Goal: Task Accomplishment & Management: Manage account settings

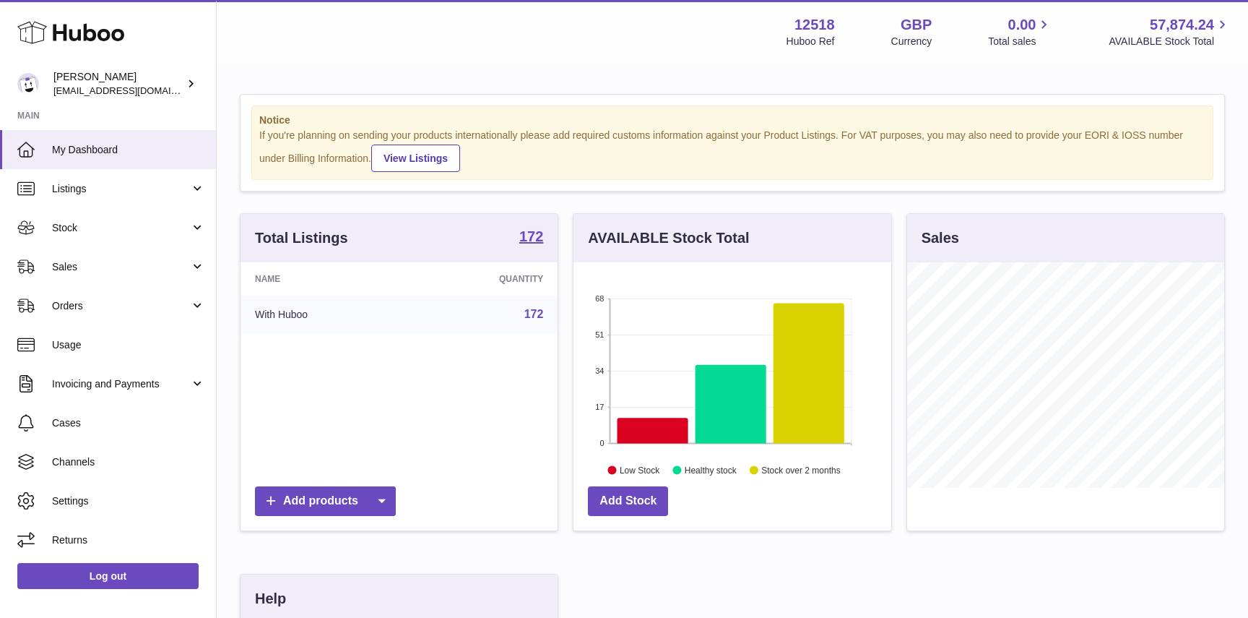
scroll to position [225, 317]
click at [57, 226] on span "Stock" at bounding box center [121, 228] width 138 height 14
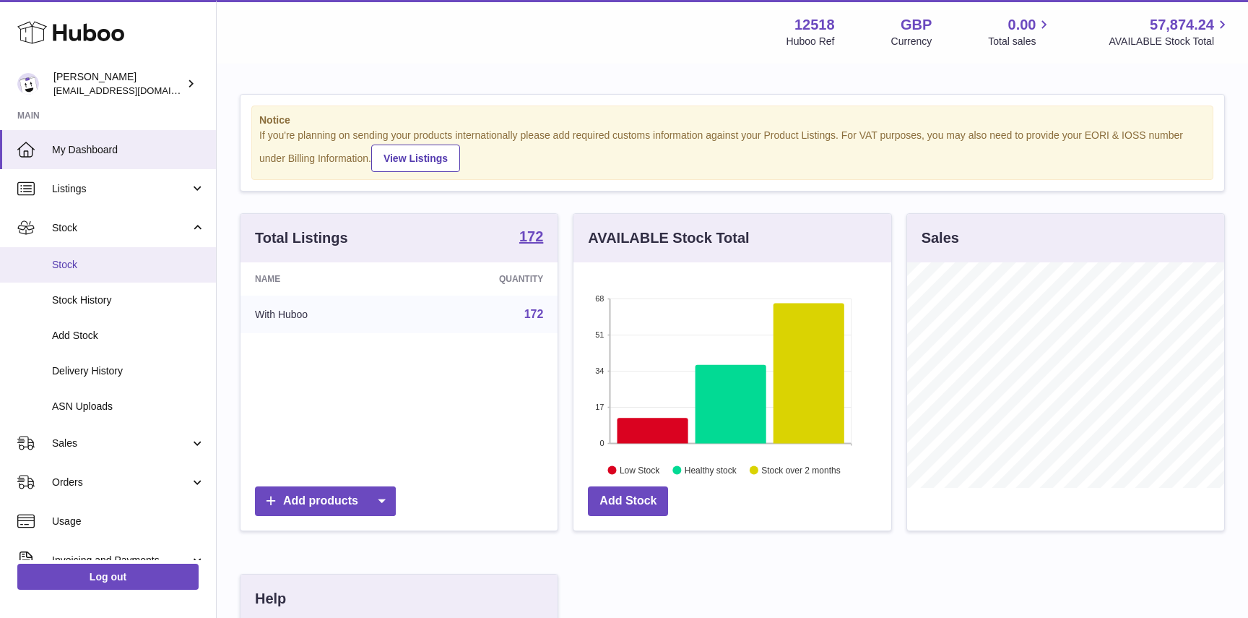
click at [63, 259] on span "Stock" at bounding box center [128, 265] width 153 height 14
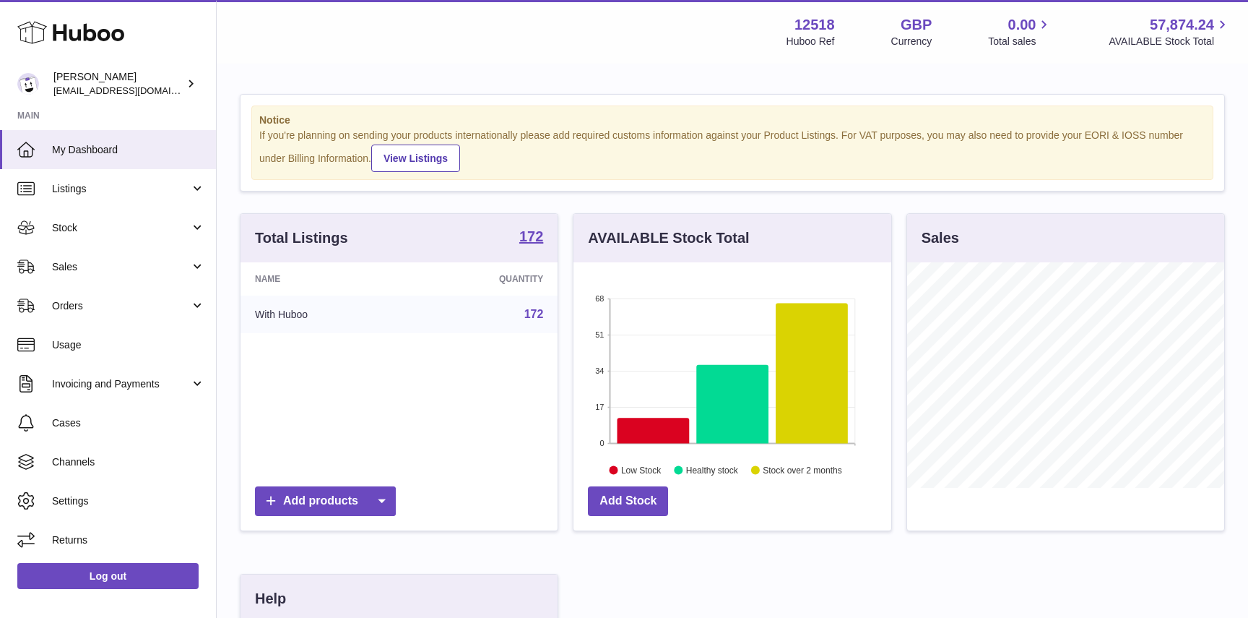
scroll to position [225, 317]
click at [52, 222] on span "Stock" at bounding box center [121, 228] width 138 height 14
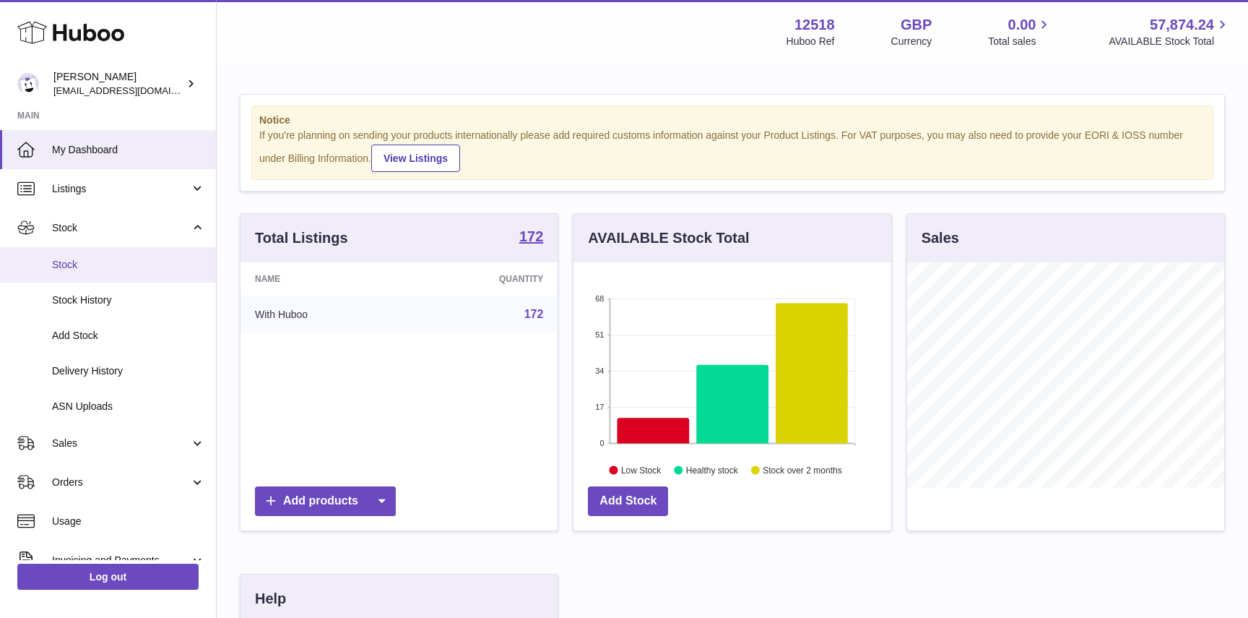
click at [74, 264] on span "Stock" at bounding box center [128, 265] width 153 height 14
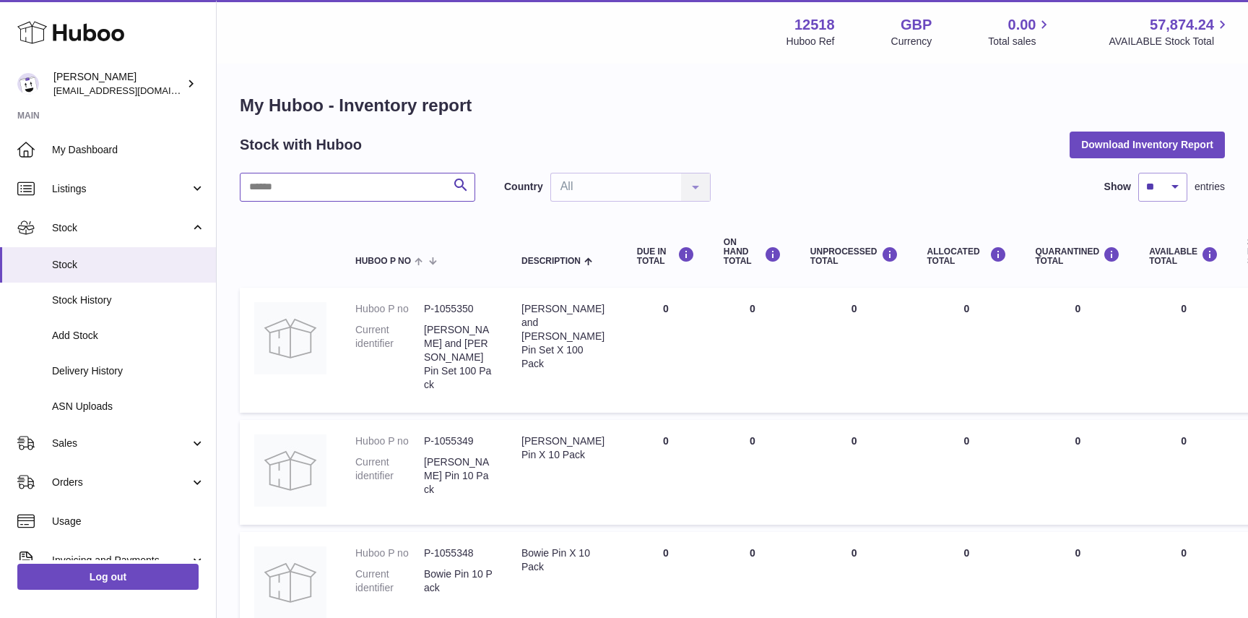
click at [310, 183] on input "text" at bounding box center [358, 187] width 236 height 29
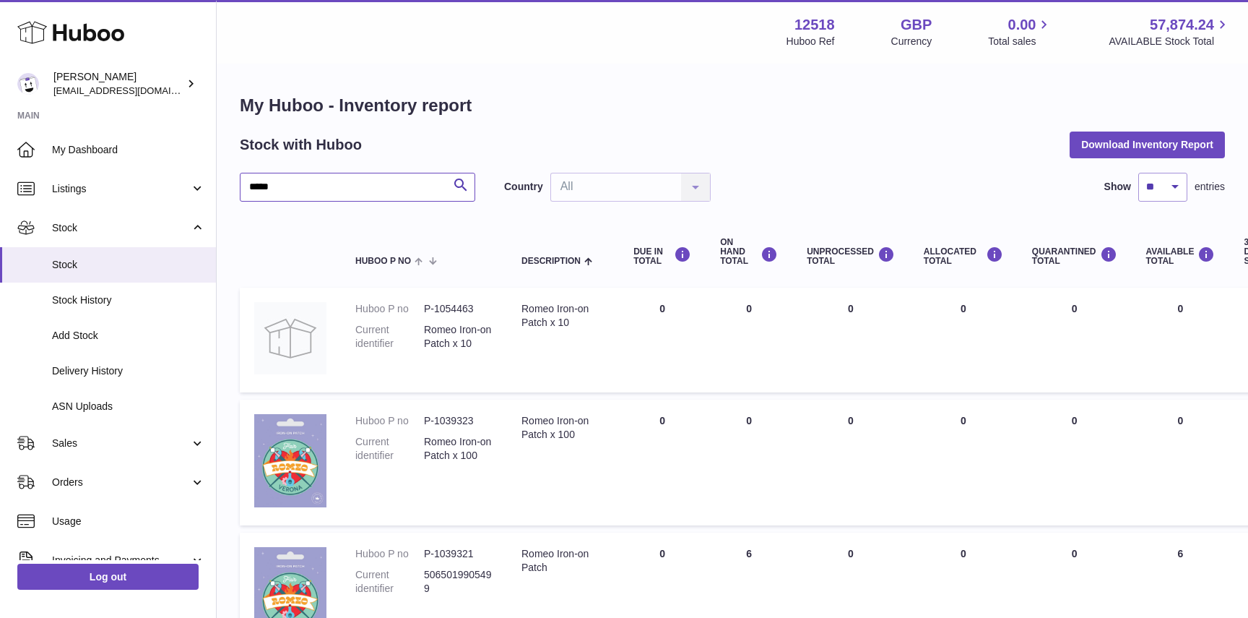
drag, startPoint x: 290, startPoint y: 190, endPoint x: 239, endPoint y: 190, distance: 51.3
click at [239, 190] on div "My Huboo - Inventory report Stock with Huboo Download Inventory Report ***** Se…" at bounding box center [733, 502] width 1032 height 874
type input "******"
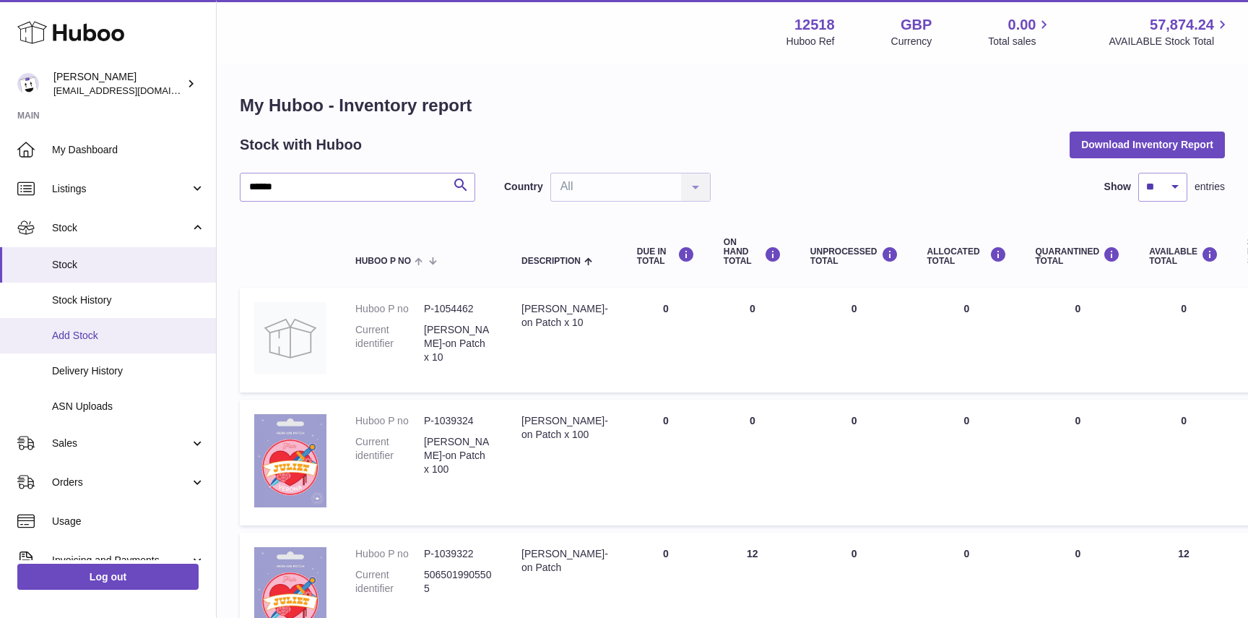
click at [82, 334] on span "Add Stock" at bounding box center [128, 336] width 153 height 14
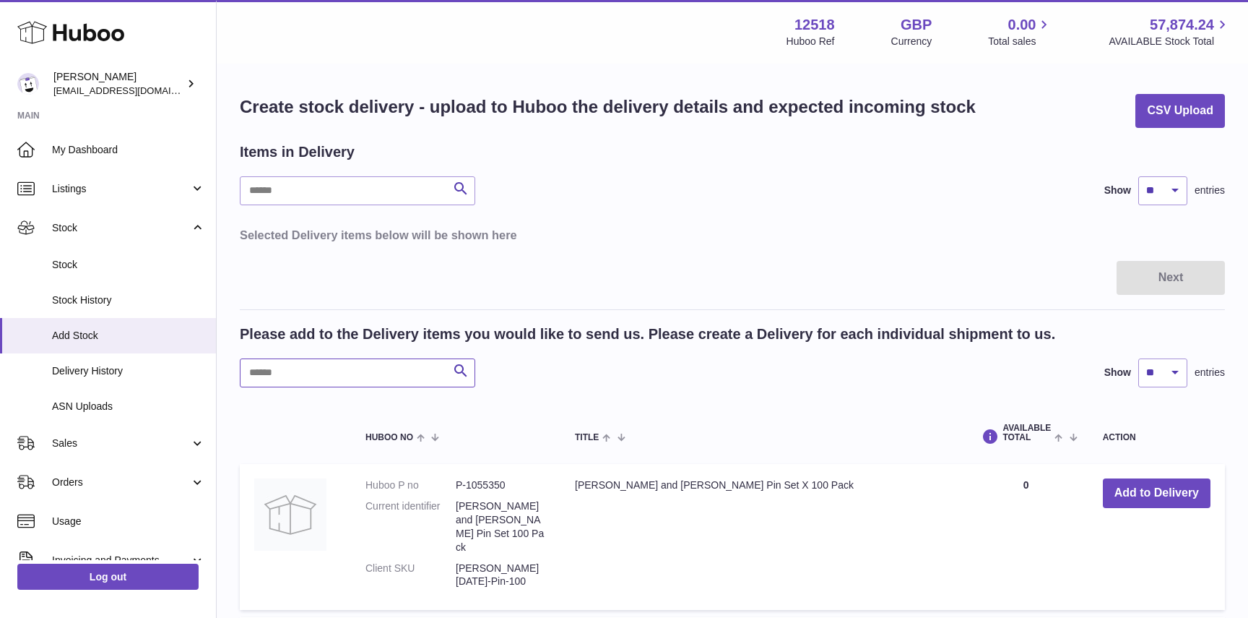
click at [285, 373] on input "text" at bounding box center [358, 372] width 236 height 29
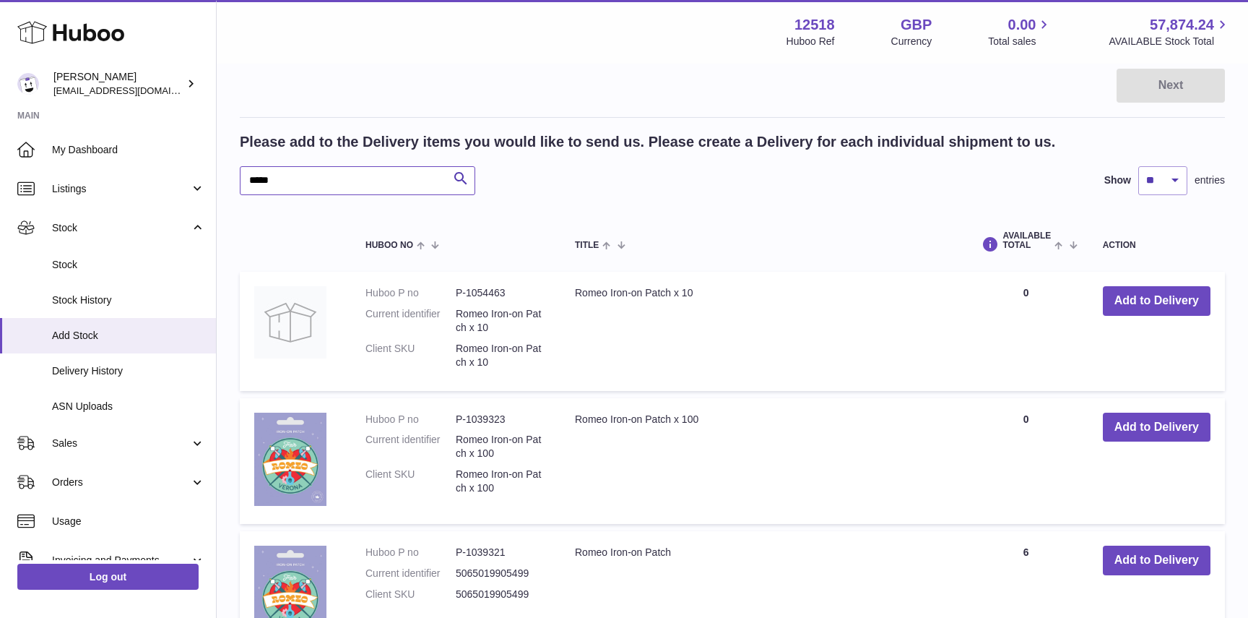
scroll to position [194, 0]
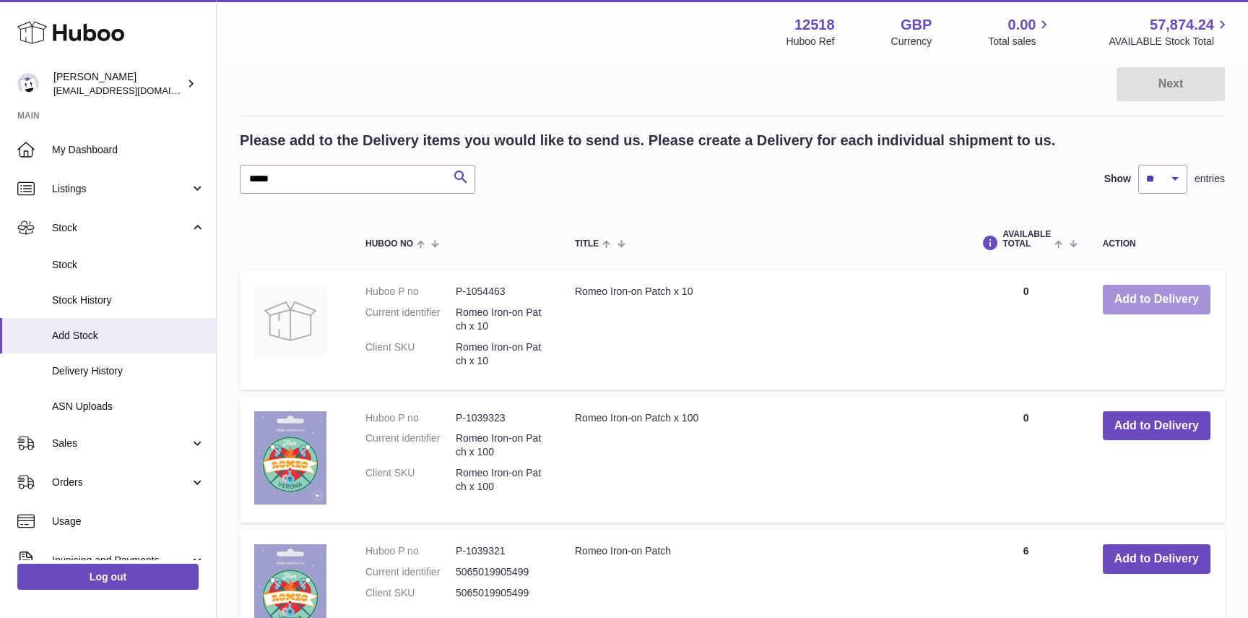
click at [1144, 298] on button "Add to Delivery" at bounding box center [1157, 300] width 108 height 30
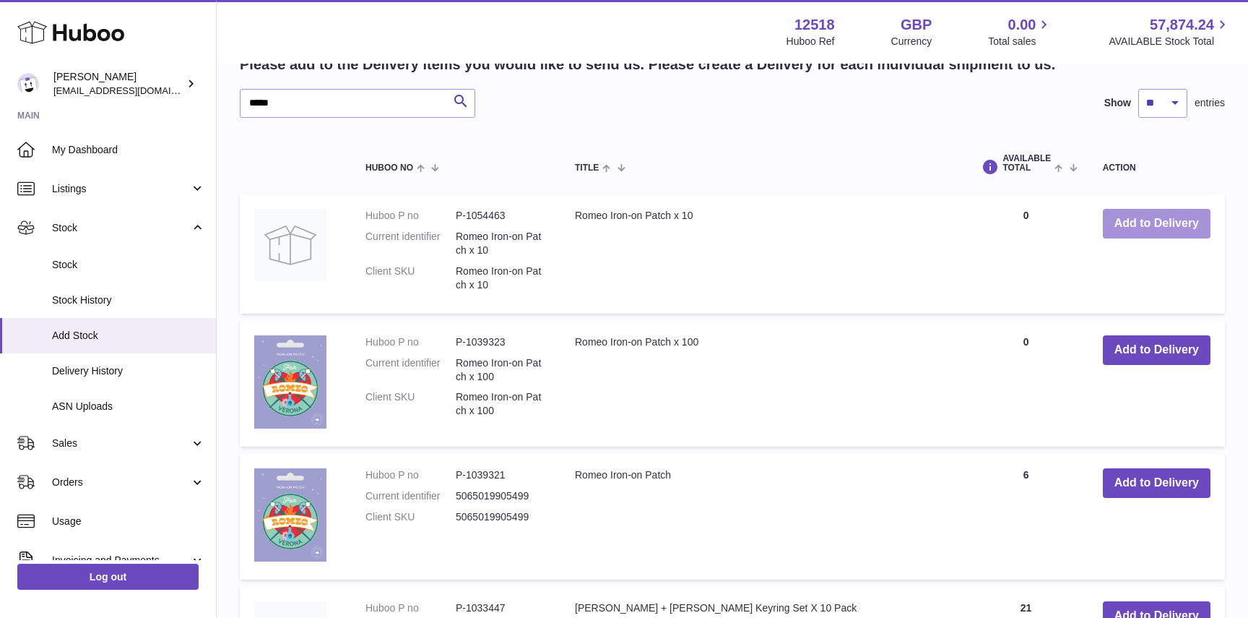
scroll to position [444, 0]
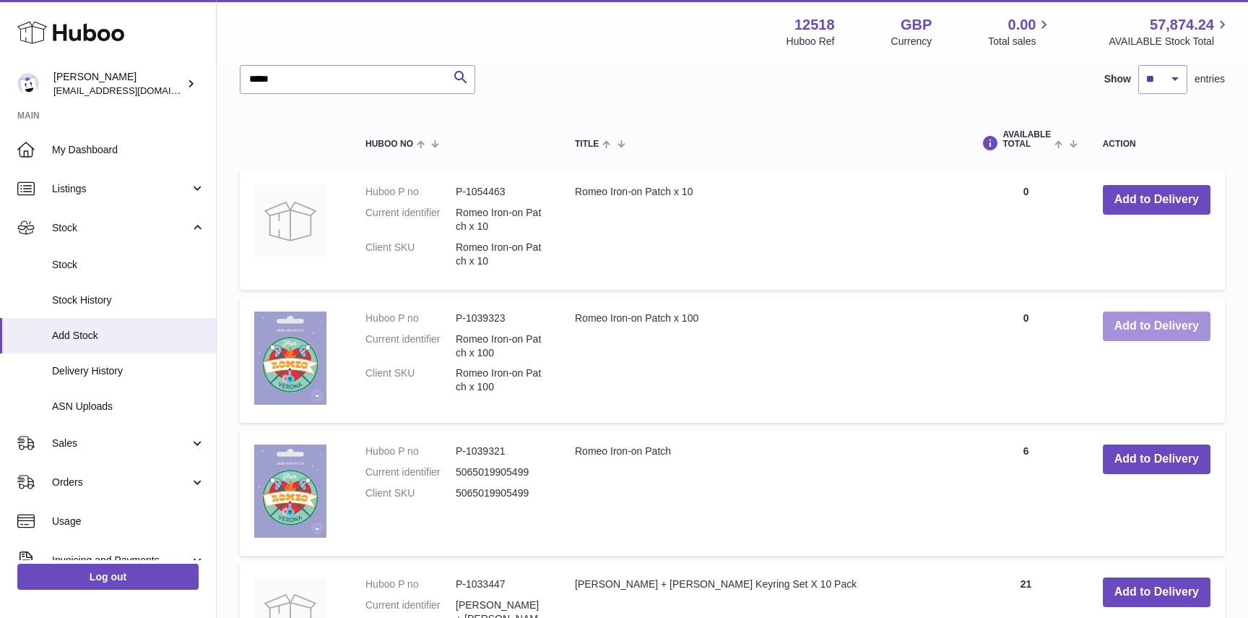
click at [1139, 327] on button "Add to Delivery" at bounding box center [1157, 326] width 108 height 30
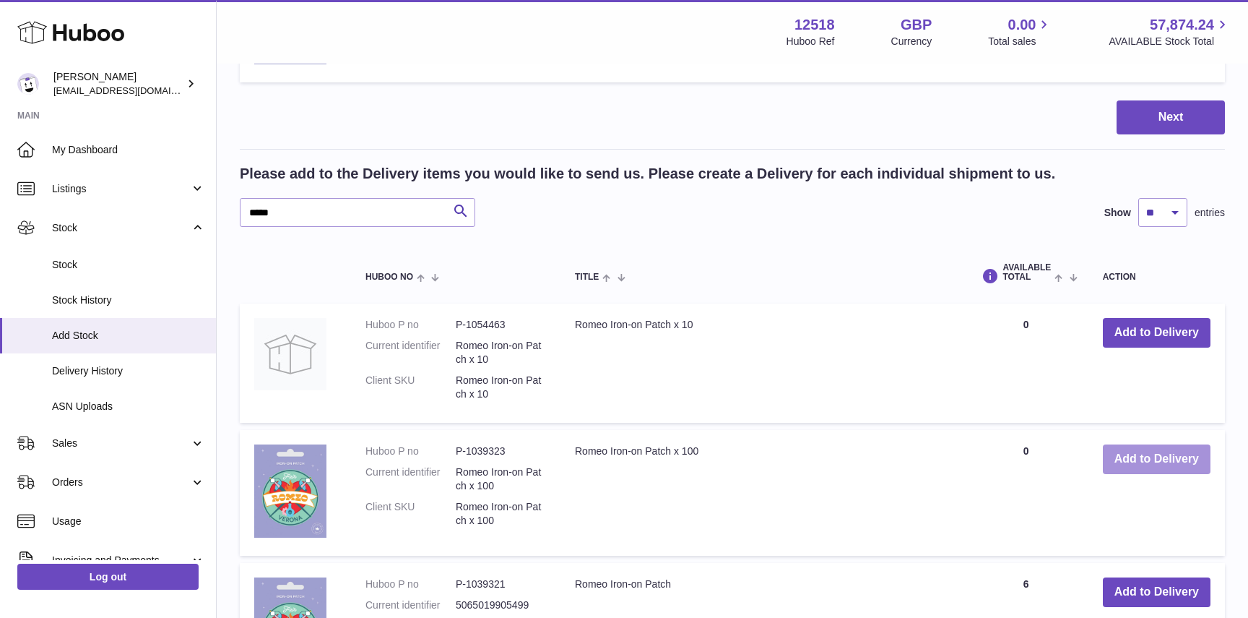
scroll to position [576, 0]
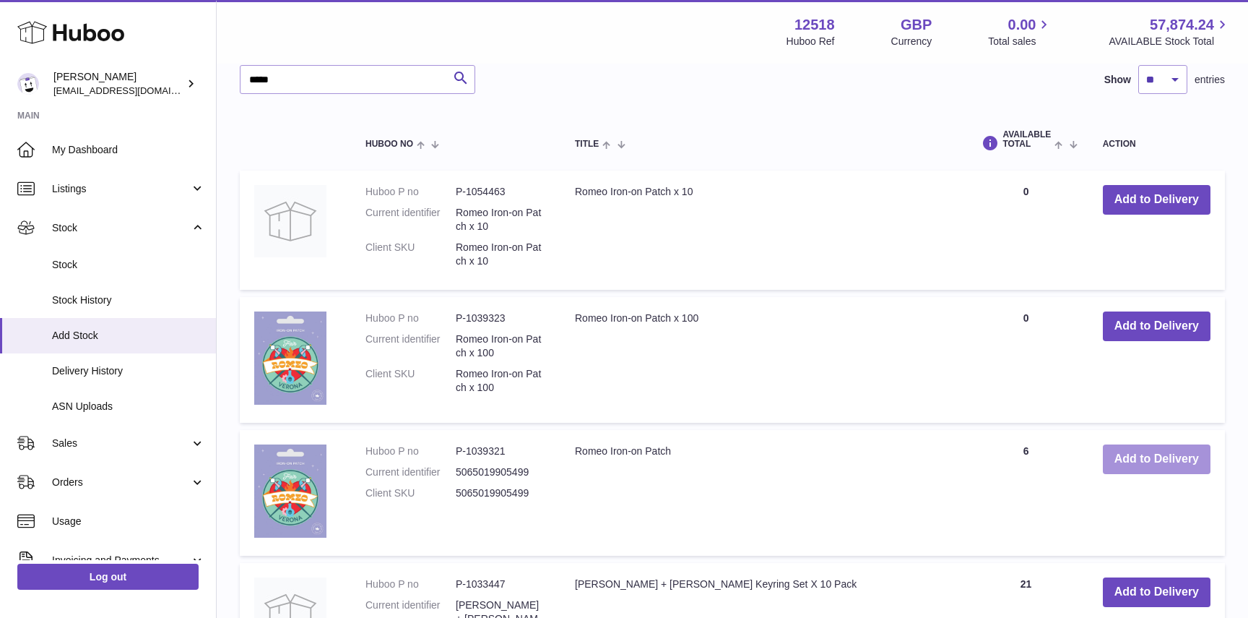
click at [1136, 453] on button "Add to Delivery" at bounding box center [1157, 459] width 108 height 30
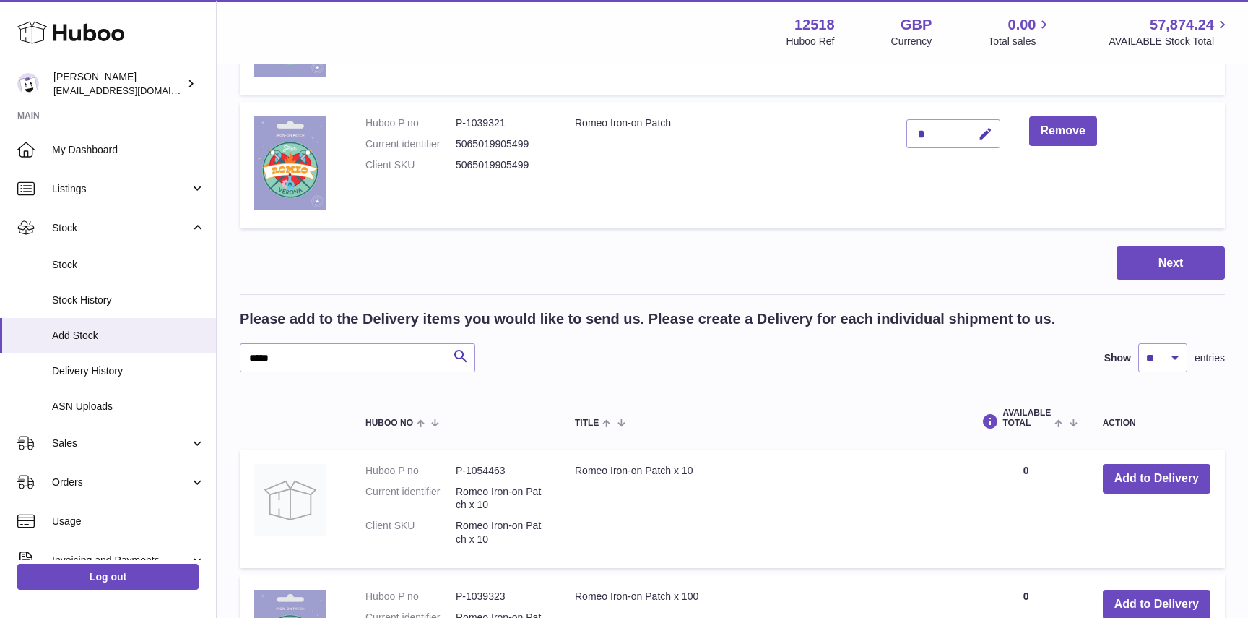
scroll to position [421, 0]
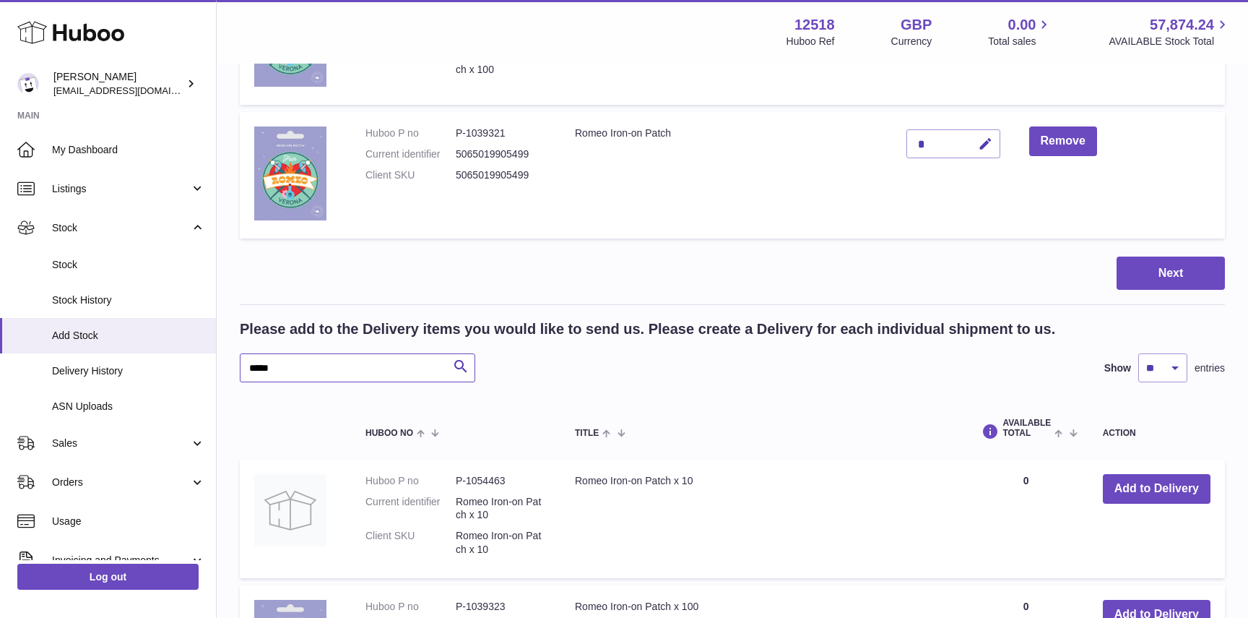
drag, startPoint x: 273, startPoint y: 360, endPoint x: 214, endPoint y: 360, distance: 59.2
click at [215, 360] on div "Huboo Caitlin Derer caitlin@fancylamp.co Main My Dashboard Listings Not with Hu…" at bounding box center [624, 435] width 1248 height 1713
drag, startPoint x: 295, startPoint y: 368, endPoint x: 186, endPoint y: 368, distance: 108.4
click at [187, 368] on div "Huboo Caitlin Derer caitlin@fancylamp.co Main My Dashboard Listings Not with Hu…" at bounding box center [624, 435] width 1248 height 1713
type input "******"
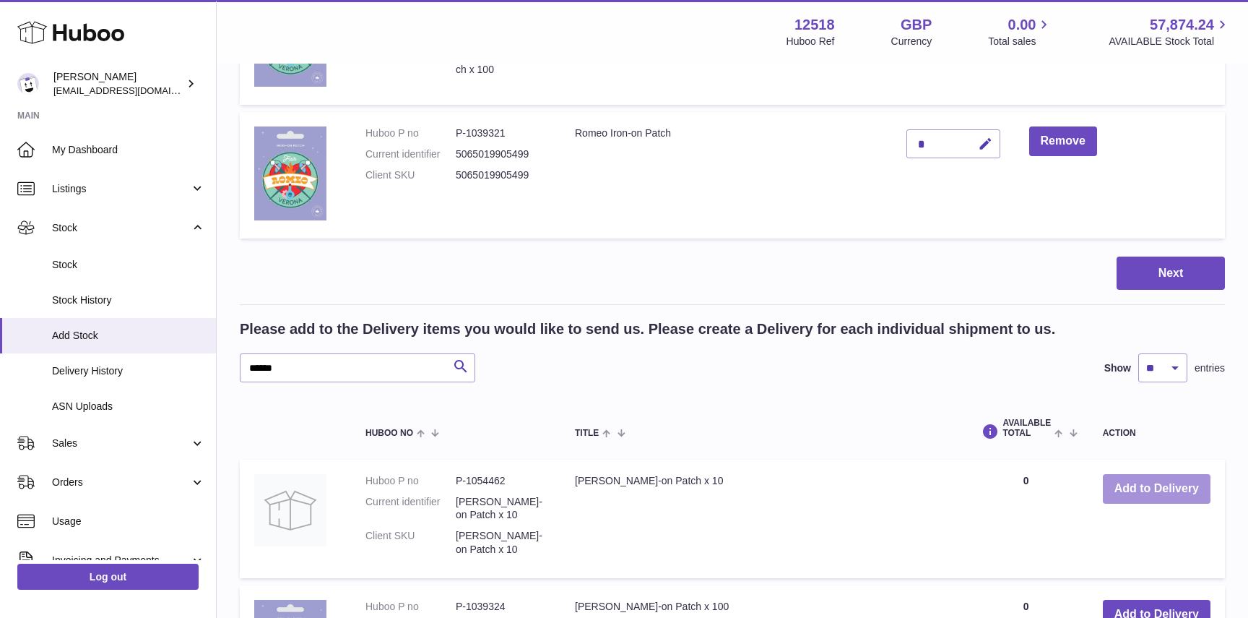
click at [1136, 498] on button "Add to Delivery" at bounding box center [1157, 489] width 108 height 30
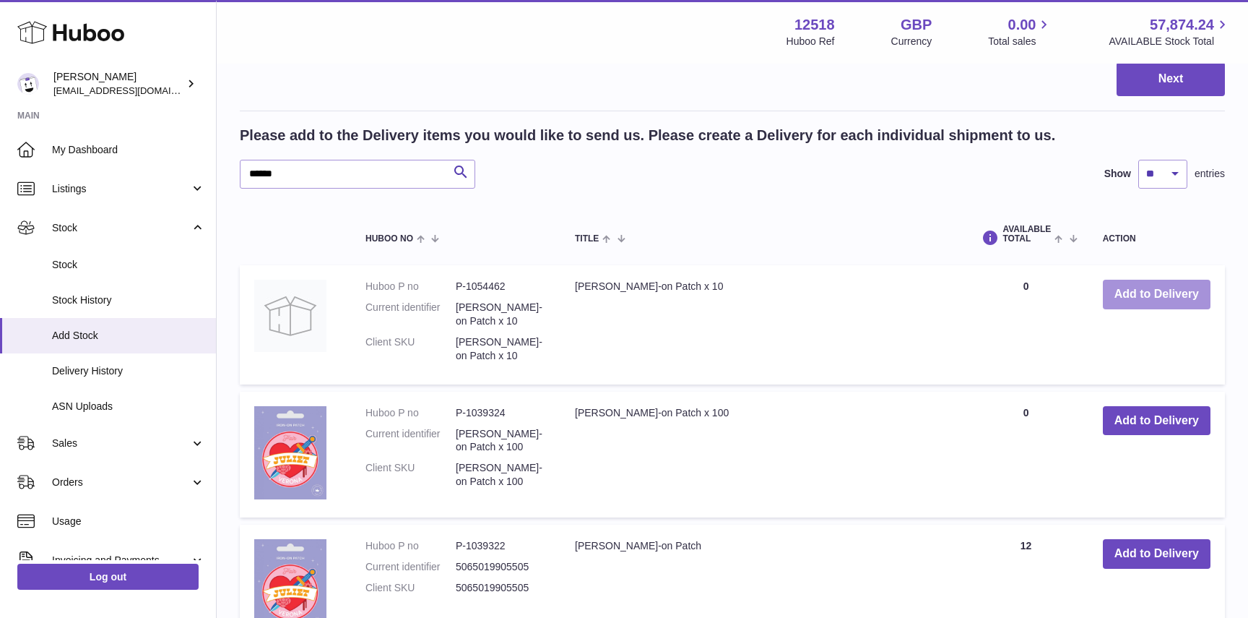
scroll to position [766, 0]
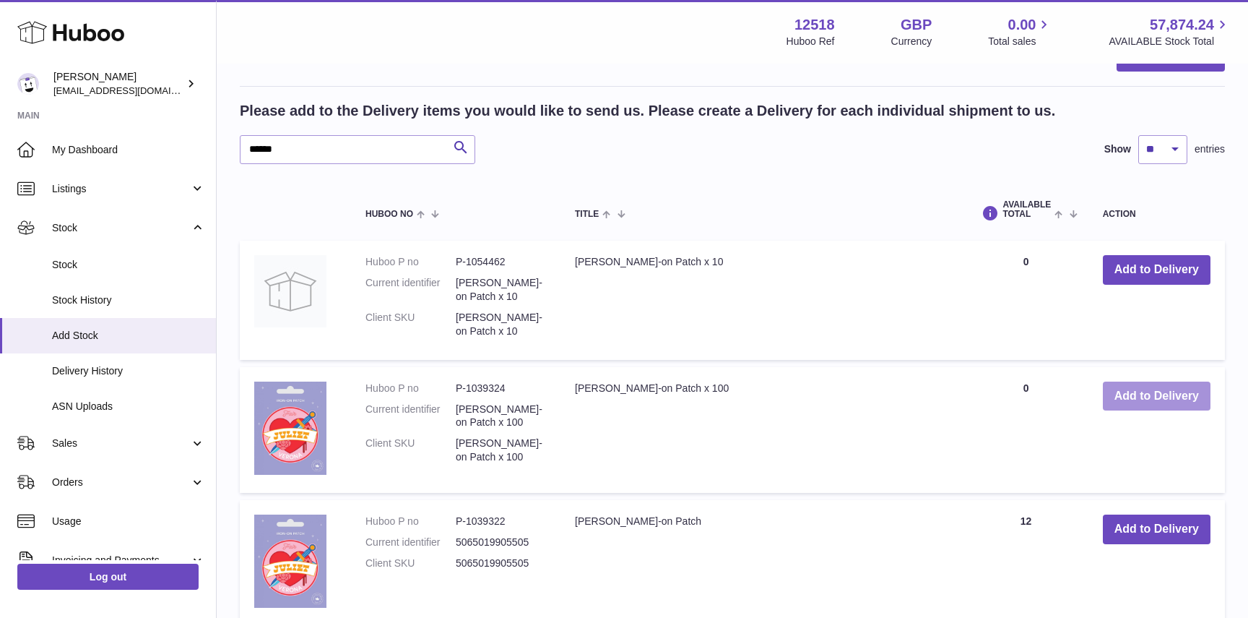
click at [1141, 397] on button "Add to Delivery" at bounding box center [1157, 396] width 108 height 30
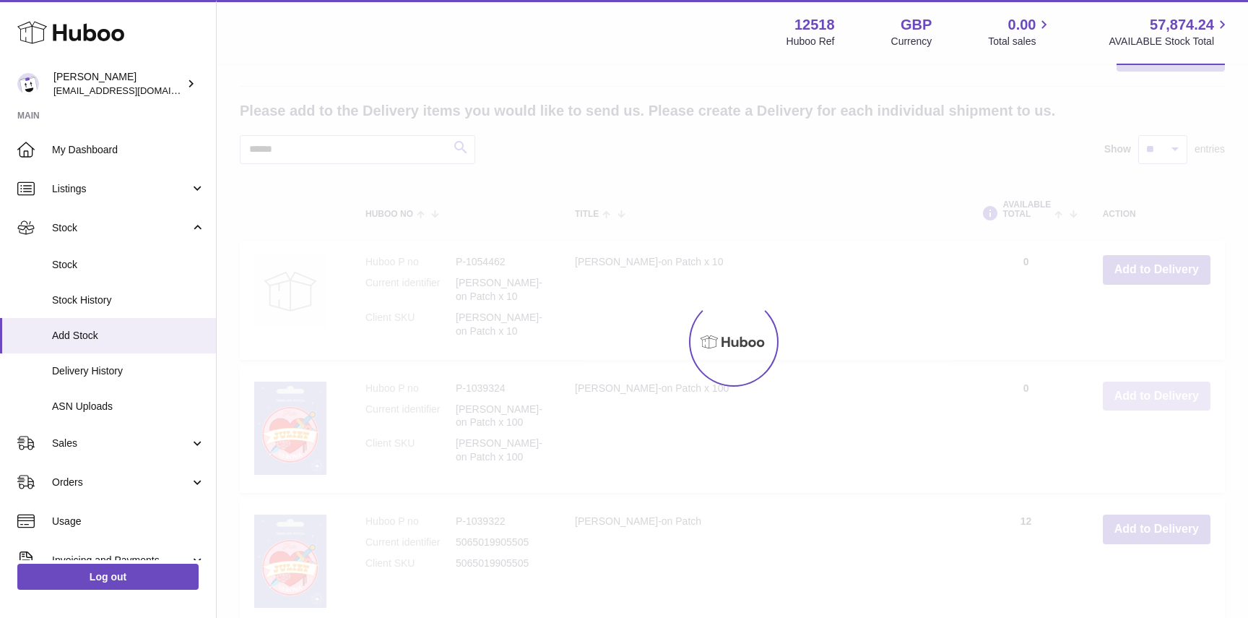
scroll to position [899, 0]
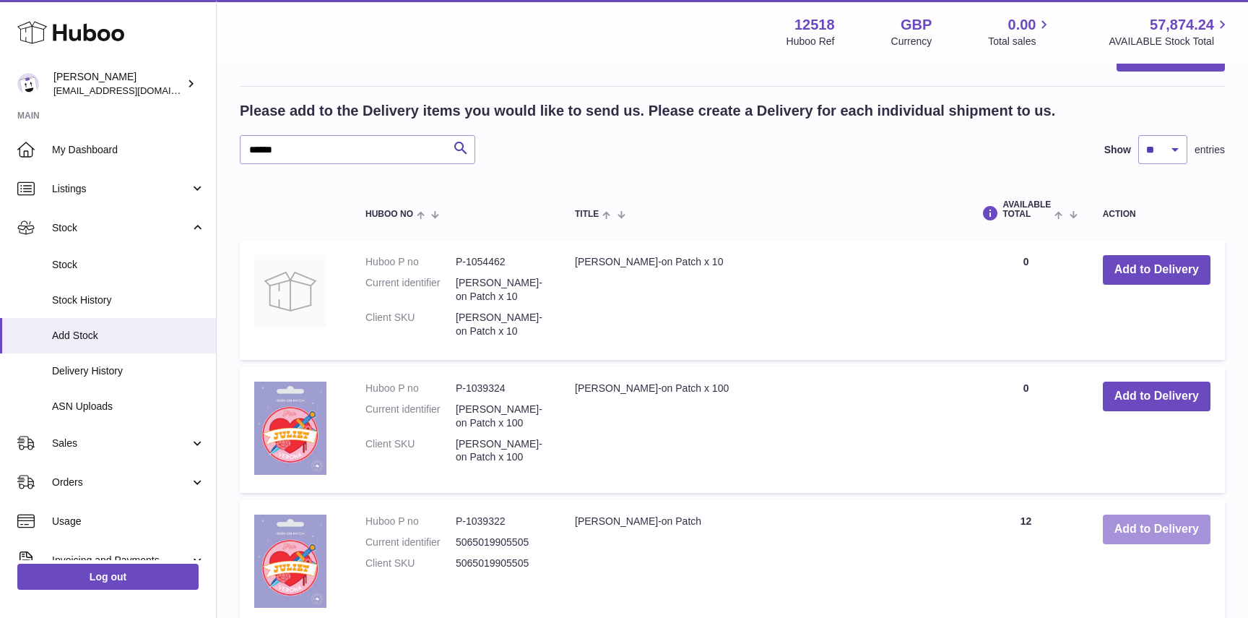
click at [1146, 530] on button "Add to Delivery" at bounding box center [1157, 529] width 108 height 30
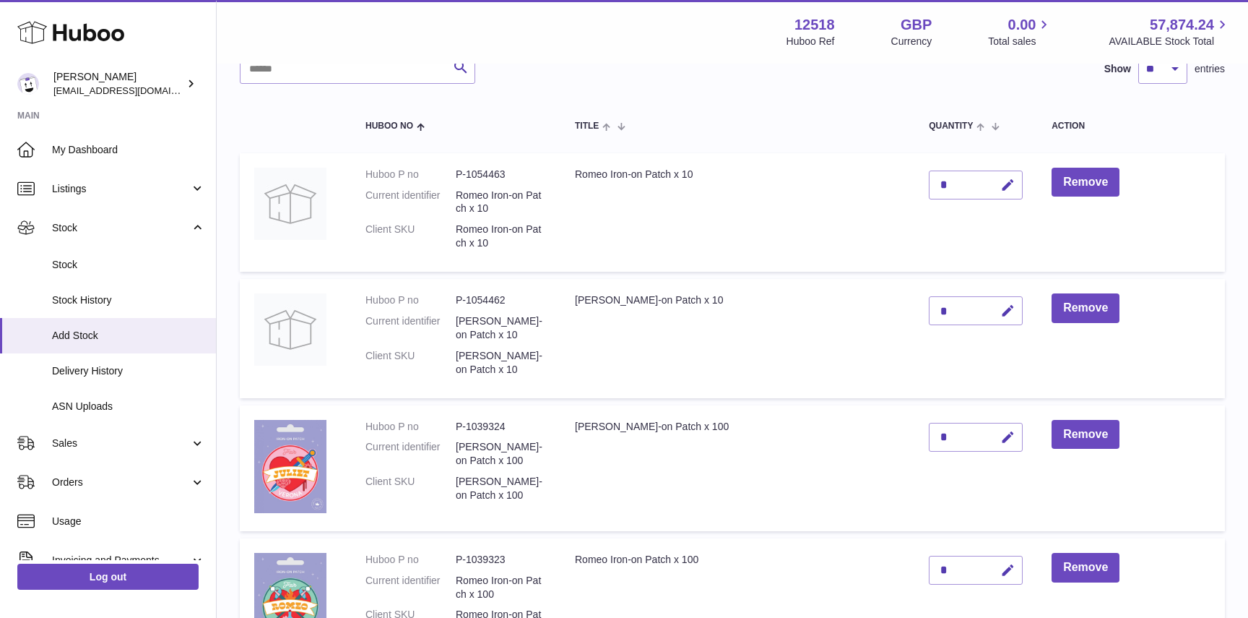
scroll to position [108, 0]
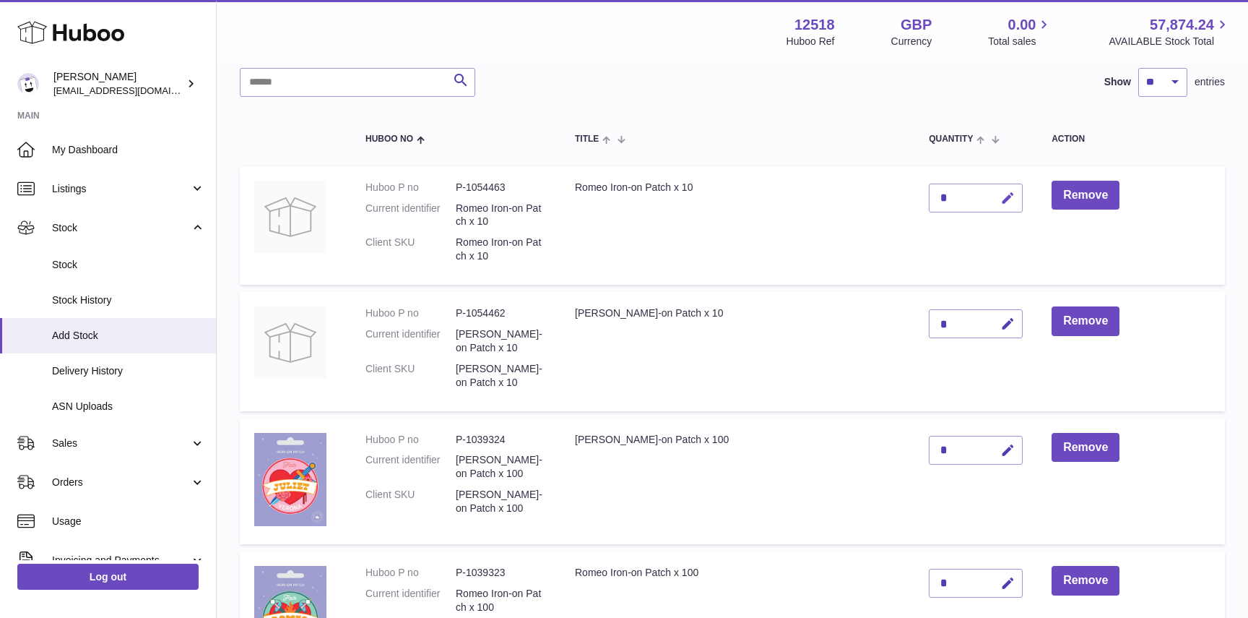
click at [1001, 201] on icon "button" at bounding box center [1008, 198] width 15 height 15
type input "**"
click at [1002, 200] on icon "submit" at bounding box center [1008, 197] width 13 height 13
click at [1001, 324] on icon "button" at bounding box center [1008, 323] width 15 height 15
type input "**"
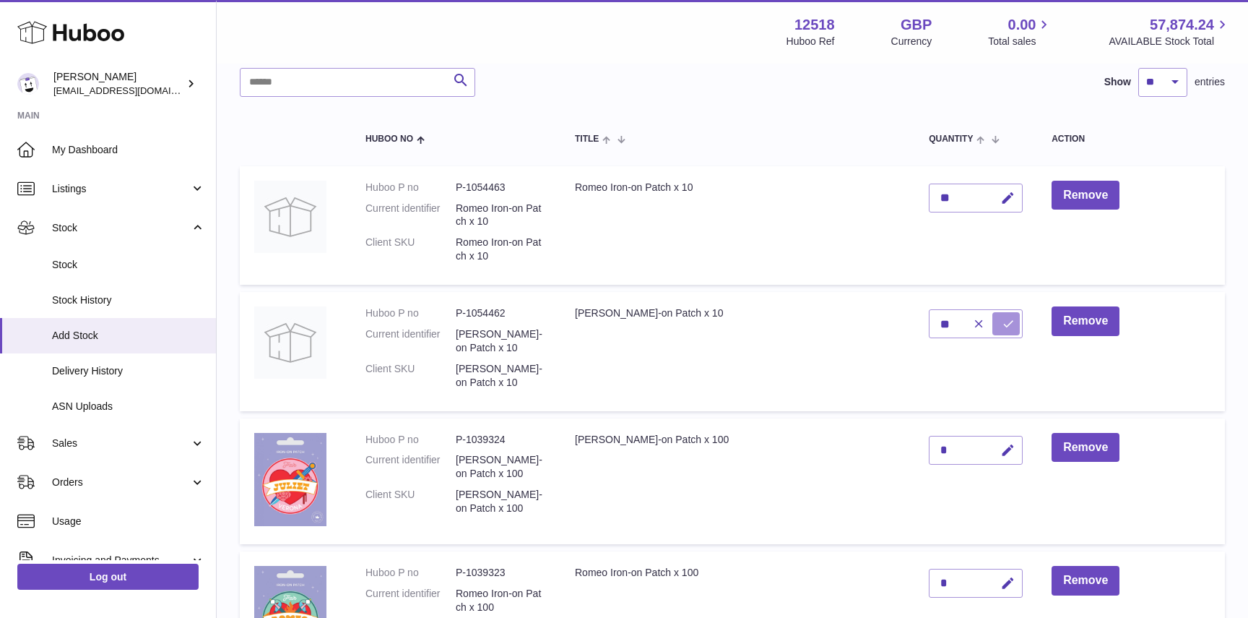
click at [1002, 328] on icon "submit" at bounding box center [1008, 323] width 13 height 13
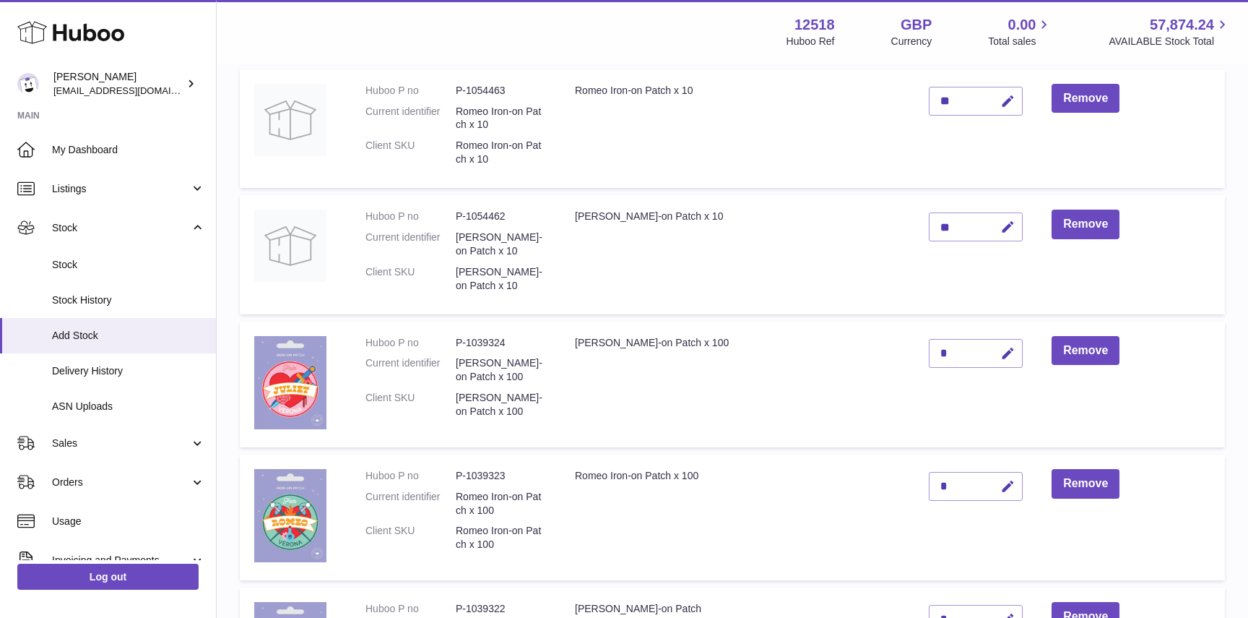
scroll to position [216, 0]
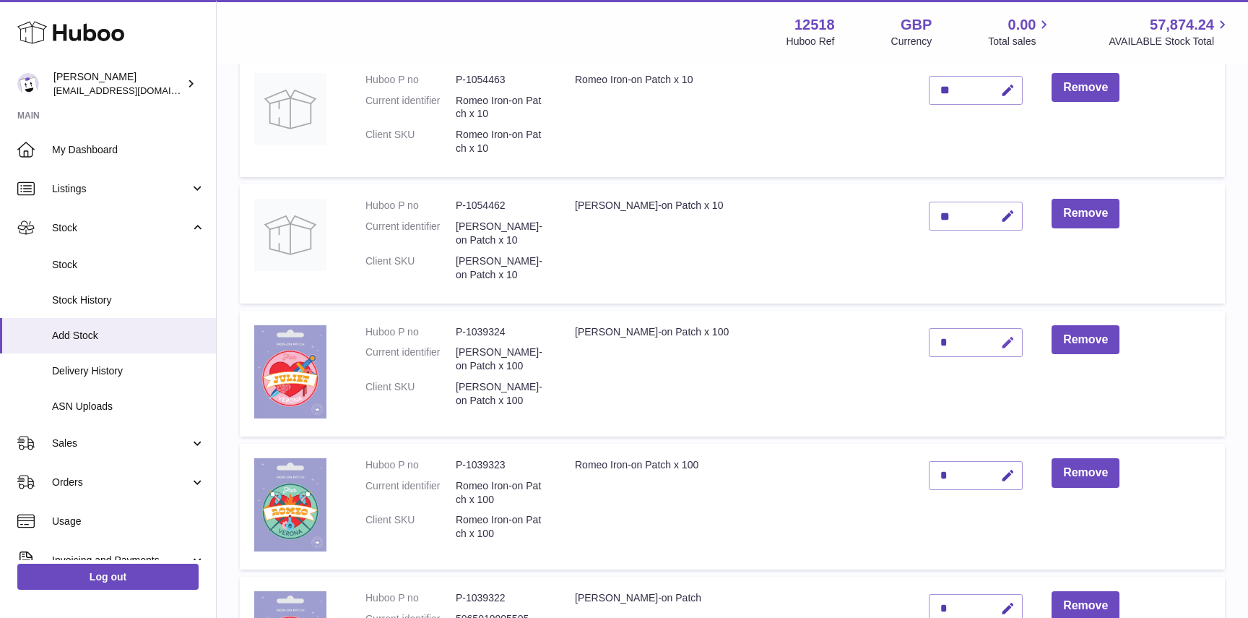
click at [1001, 338] on icon "button" at bounding box center [1008, 342] width 15 height 15
type input "*"
click at [1002, 347] on icon "submit" at bounding box center [1008, 342] width 13 height 13
click at [1001, 481] on icon "button" at bounding box center [1008, 475] width 15 height 15
type input "*"
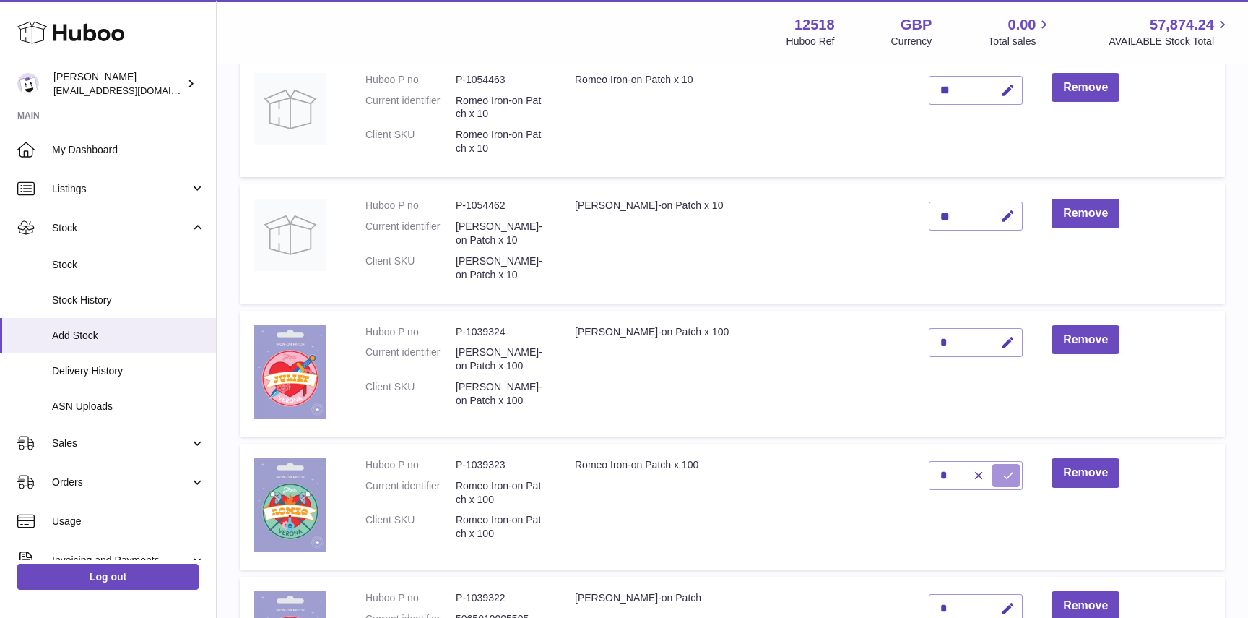
click at [993, 482] on button "submit" at bounding box center [1006, 475] width 27 height 23
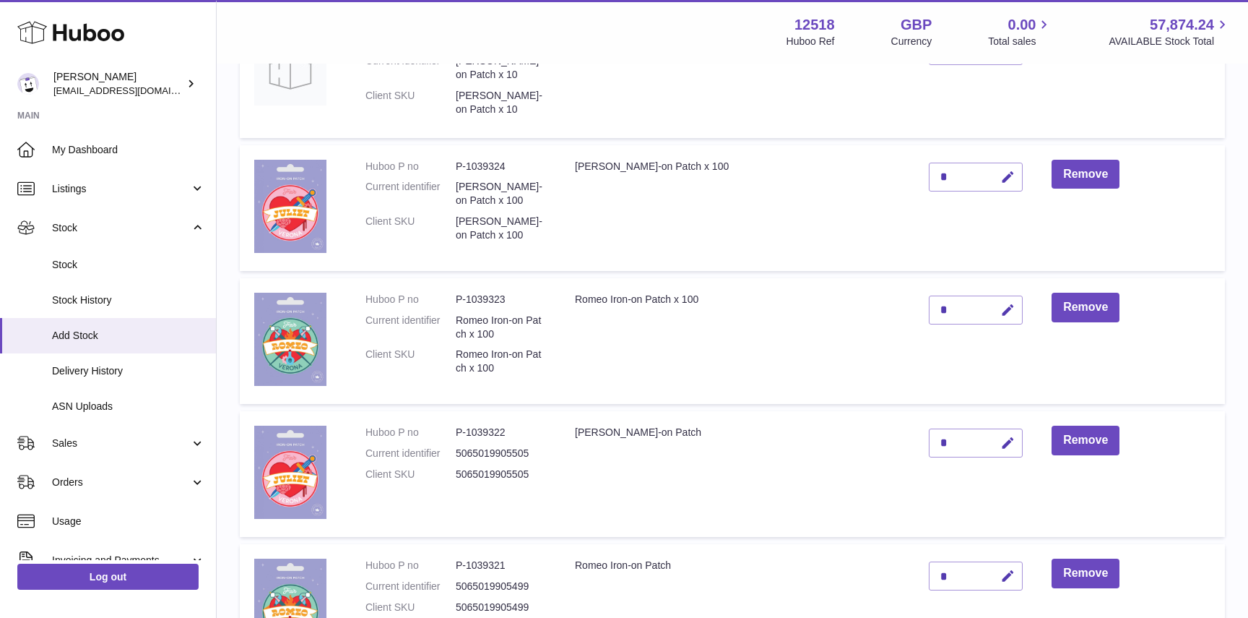
scroll to position [383, 0]
click at [1001, 444] on icon "button" at bounding box center [1008, 441] width 15 height 15
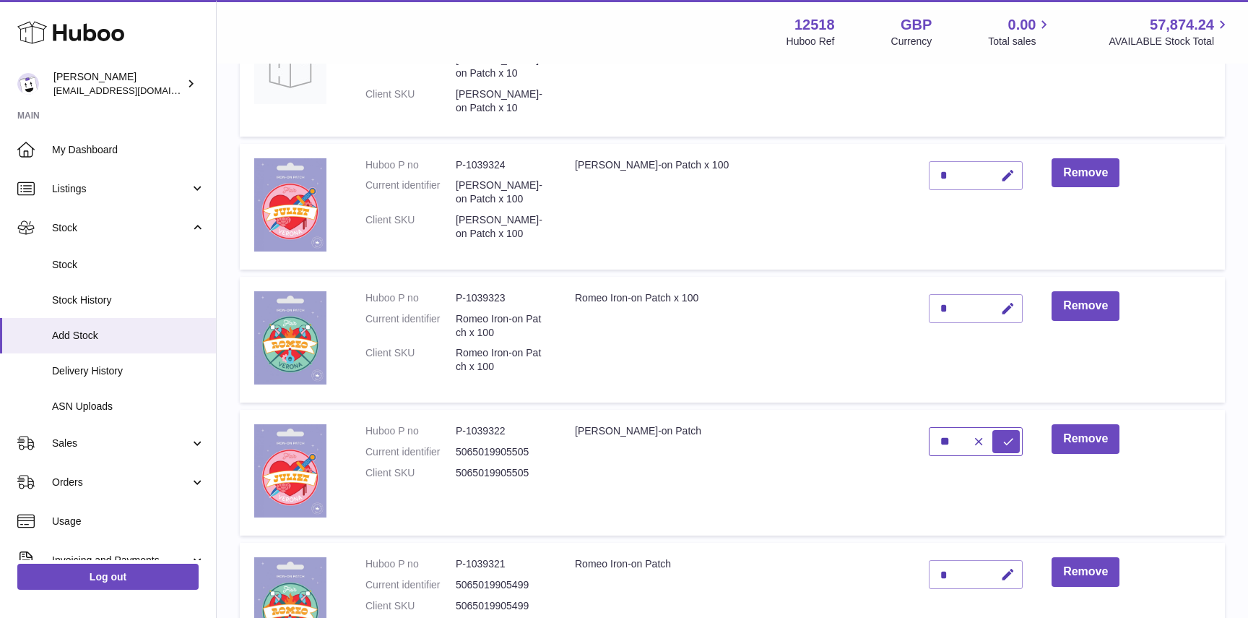
type input "**"
click at [852, 474] on td "Juliet Iron-on Patch" at bounding box center [738, 473] width 354 height 126
click at [1002, 443] on icon "submit" at bounding box center [1008, 441] width 13 height 13
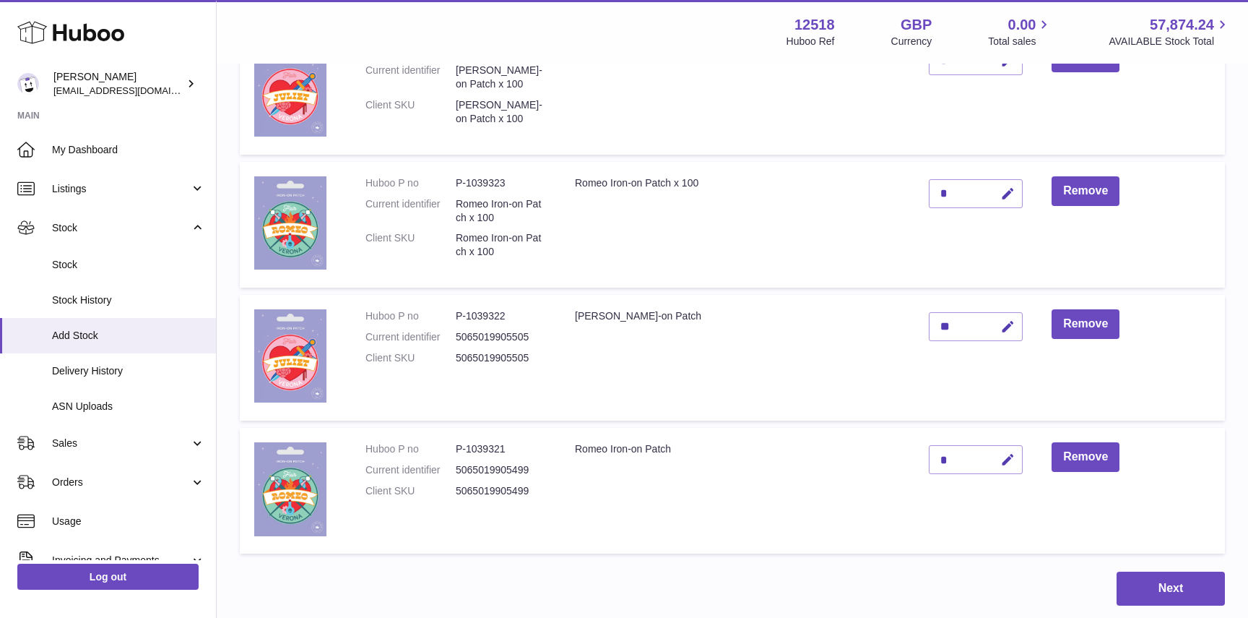
scroll to position [506, 0]
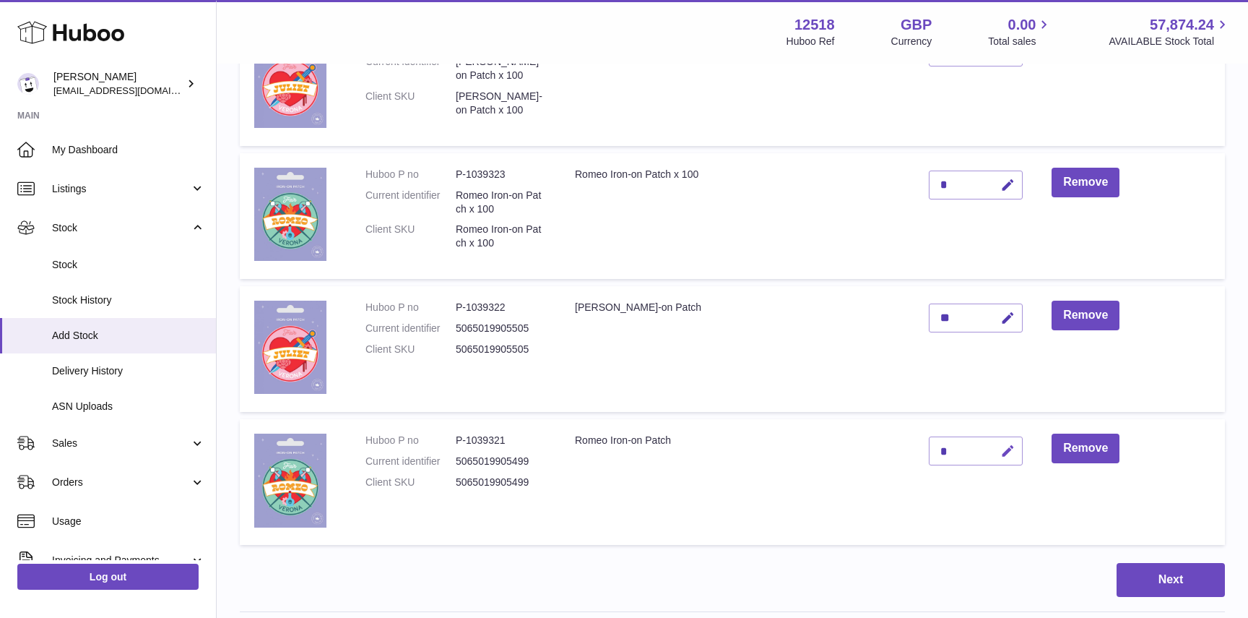
click at [1001, 452] on icon "button" at bounding box center [1008, 451] width 15 height 15
type input "**"
click at [864, 504] on td "Romeo Iron-on Patch" at bounding box center [738, 482] width 354 height 126
click at [1002, 452] on icon "submit" at bounding box center [1008, 450] width 13 height 13
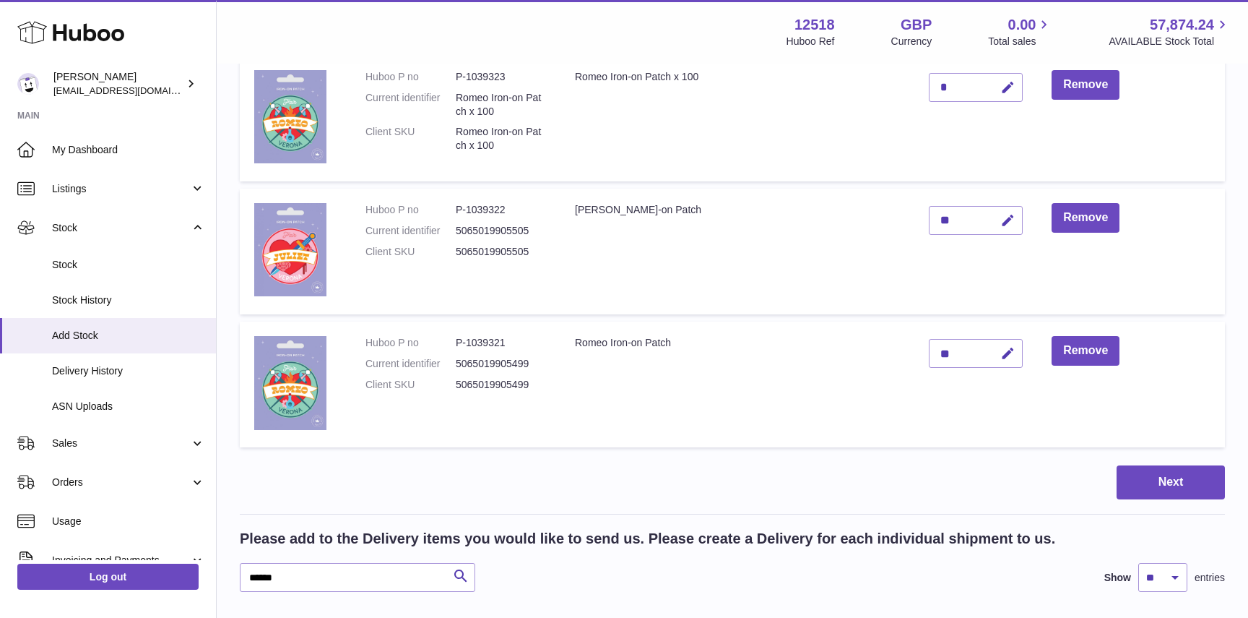
scroll to position [659, 0]
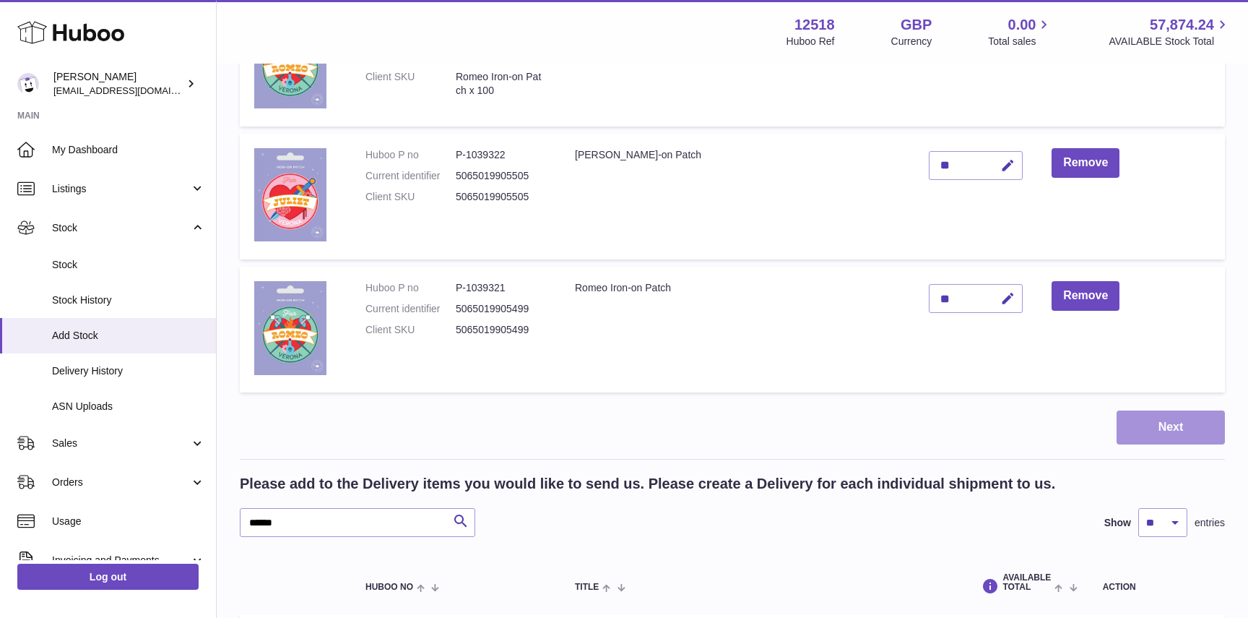
click at [1127, 442] on button "Next" at bounding box center [1171, 427] width 108 height 34
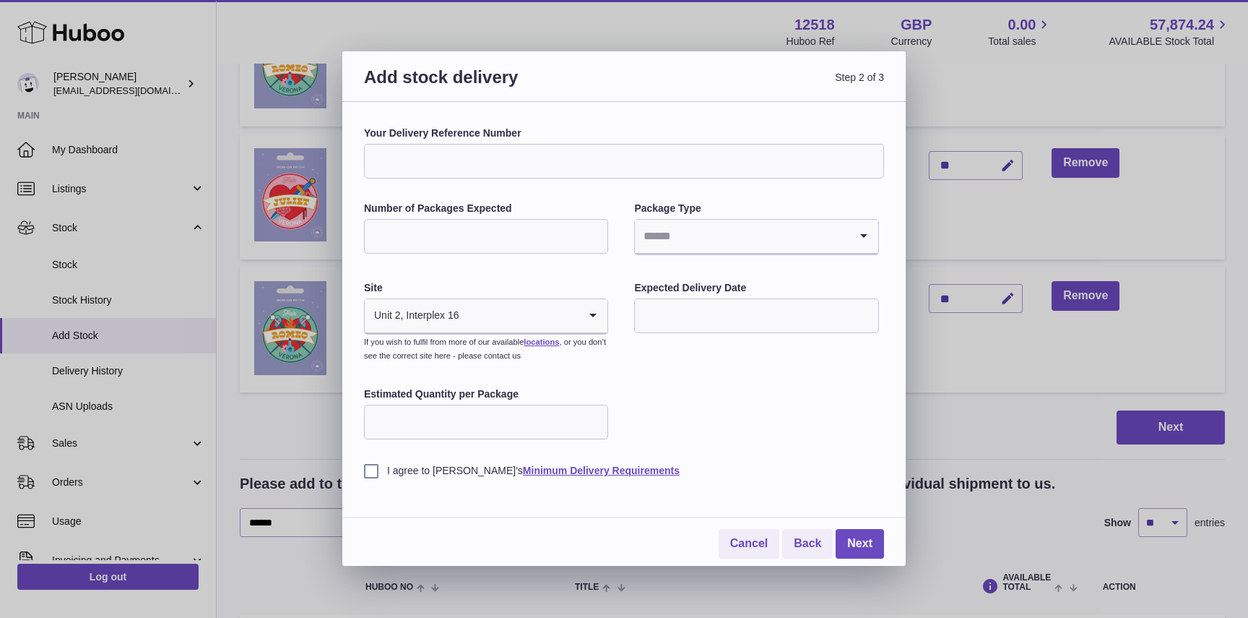
click at [439, 165] on input "Your Delivery Reference Number" at bounding box center [624, 161] width 520 height 35
type input "**********"
click at [473, 231] on input "Number of Packages Expected" at bounding box center [486, 236] width 244 height 35
type input "*"
click at [715, 236] on input "Search for option" at bounding box center [742, 236] width 214 height 33
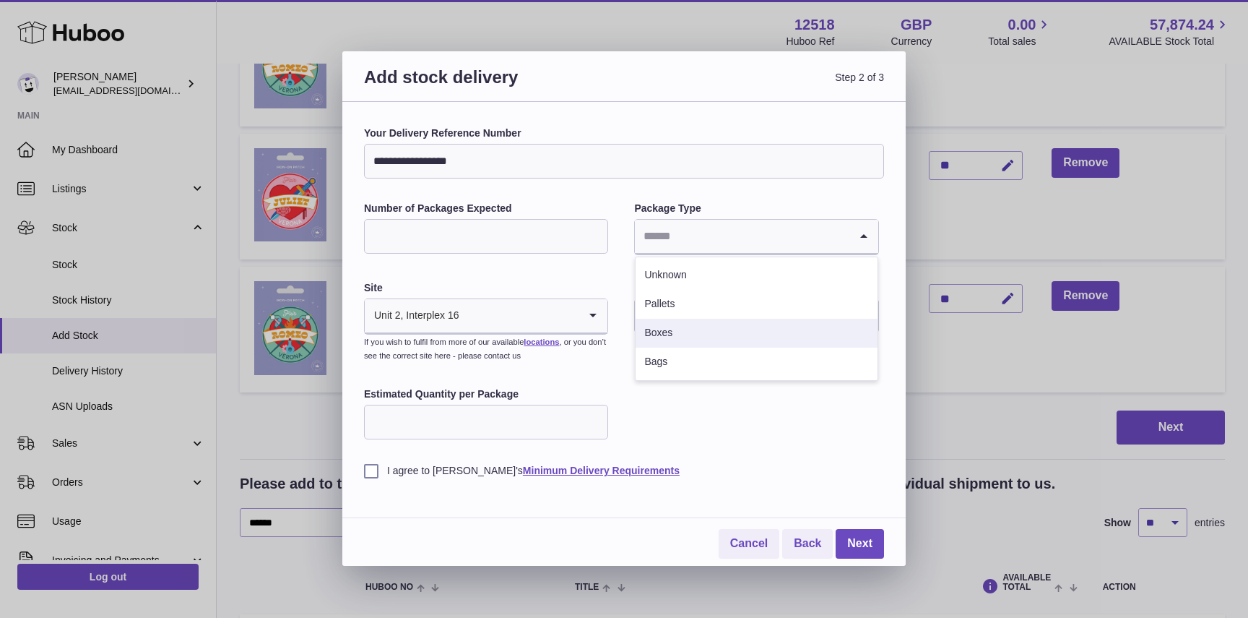
click at [673, 324] on li "Boxes" at bounding box center [756, 333] width 241 height 29
click at [673, 324] on input "text" at bounding box center [756, 315] width 244 height 35
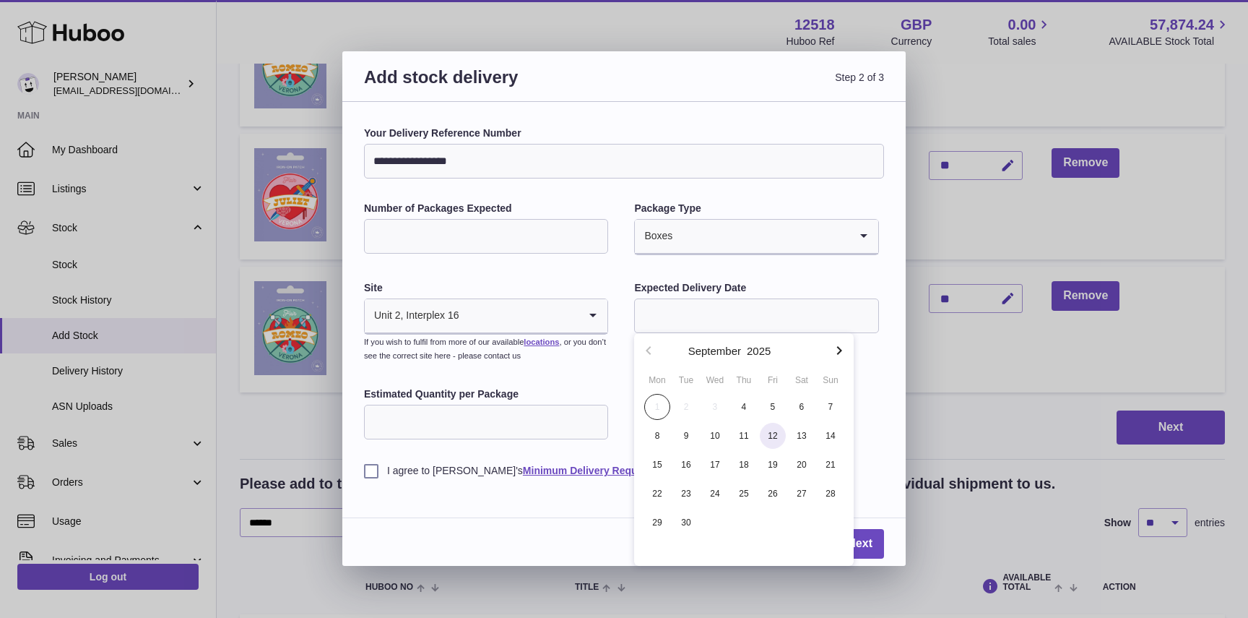
click at [774, 441] on span "12" at bounding box center [773, 436] width 26 height 26
type input "**********"
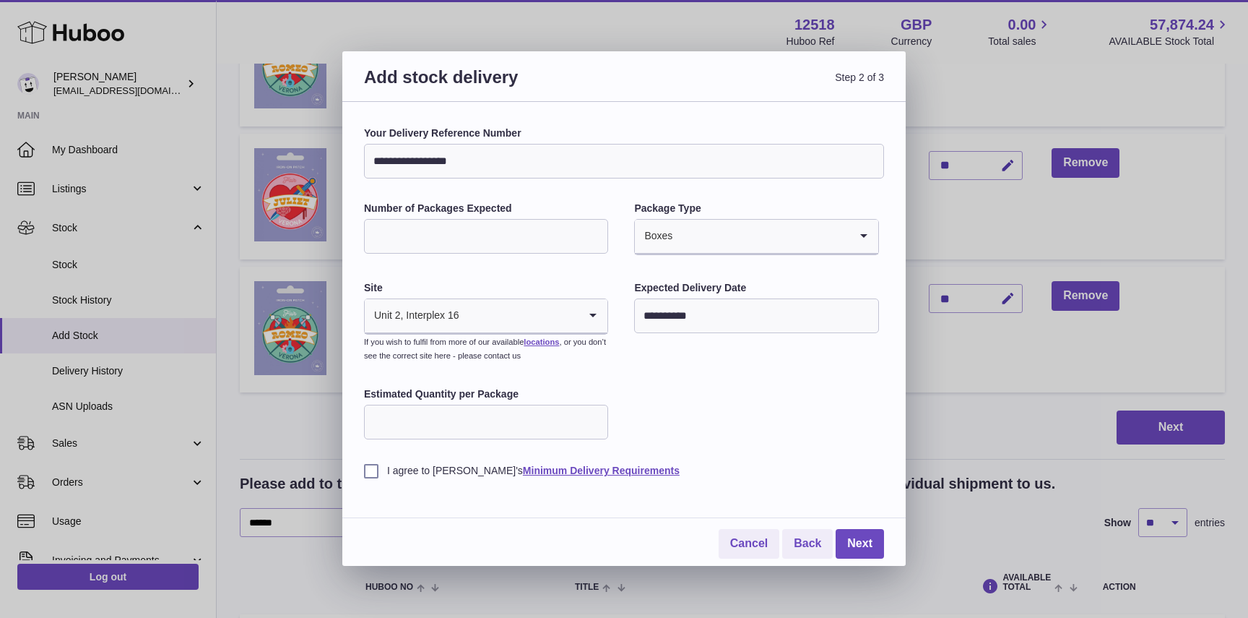
click at [489, 421] on input "Estimated Quantity per Package" at bounding box center [486, 422] width 244 height 35
type input "**"
click at [371, 469] on label "I agree to Huboo's Minimum Delivery Requirements" at bounding box center [624, 471] width 520 height 14
click at [447, 160] on input "**********" at bounding box center [624, 161] width 520 height 35
type input "**********"
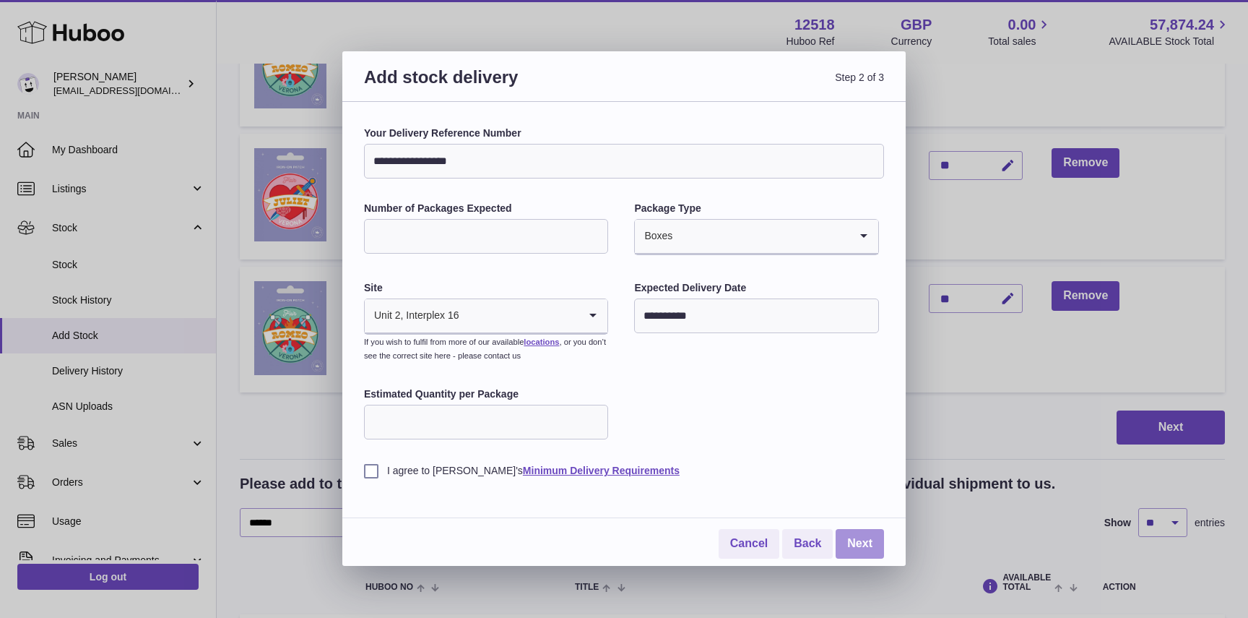
click at [868, 545] on link "Next" at bounding box center [860, 544] width 48 height 30
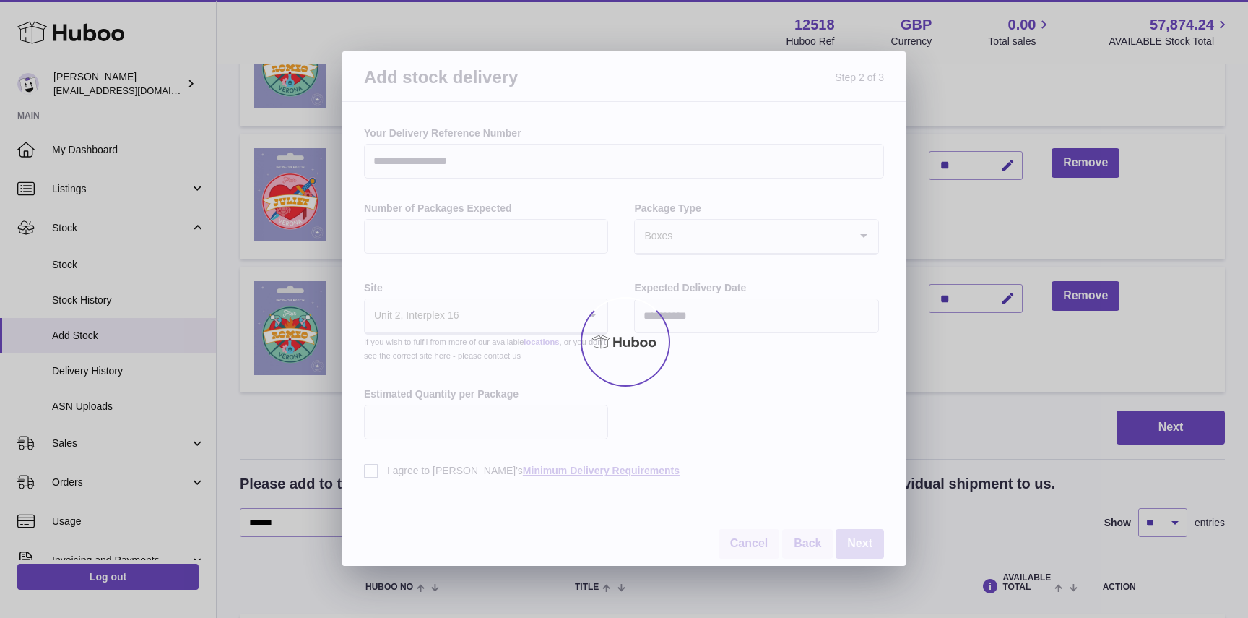
scroll to position [611, 0]
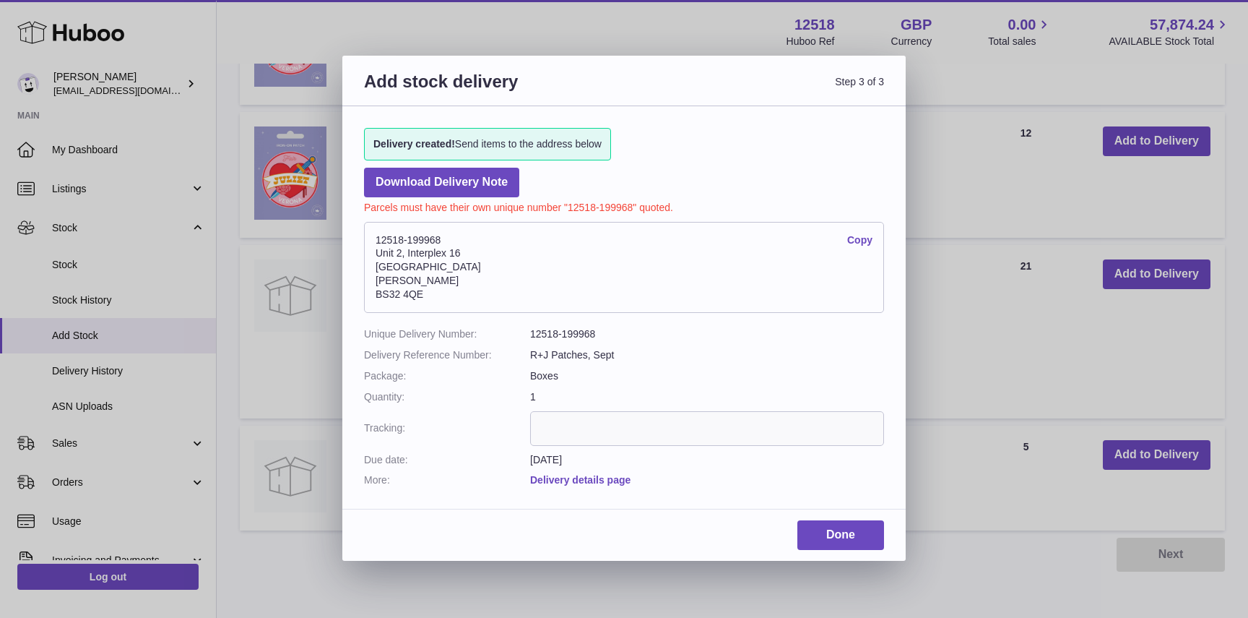
click at [621, 480] on link "Delivery details page" at bounding box center [580, 480] width 100 height 12
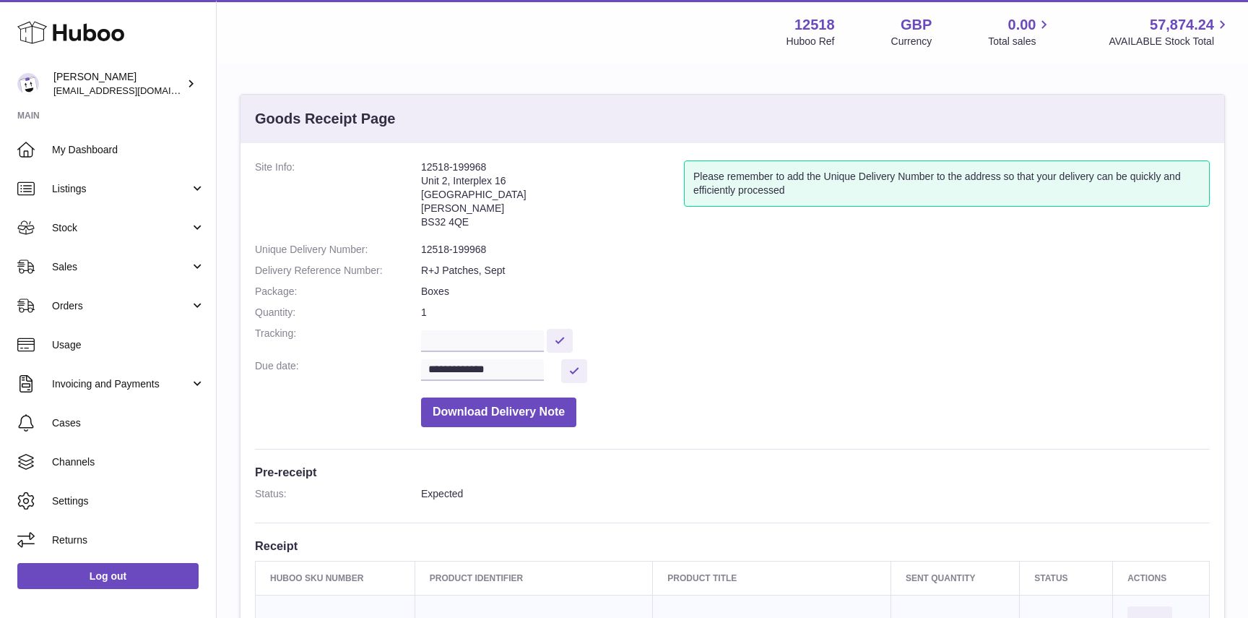
drag, startPoint x: 481, startPoint y: 220, endPoint x: 420, endPoint y: 165, distance: 81.8
click at [420, 165] on dl "**********" at bounding box center [732, 297] width 955 height 274
click at [365, 189] on dt "Site Info:" at bounding box center [338, 197] width 166 height 75
click at [81, 223] on span "Stock" at bounding box center [121, 228] width 138 height 14
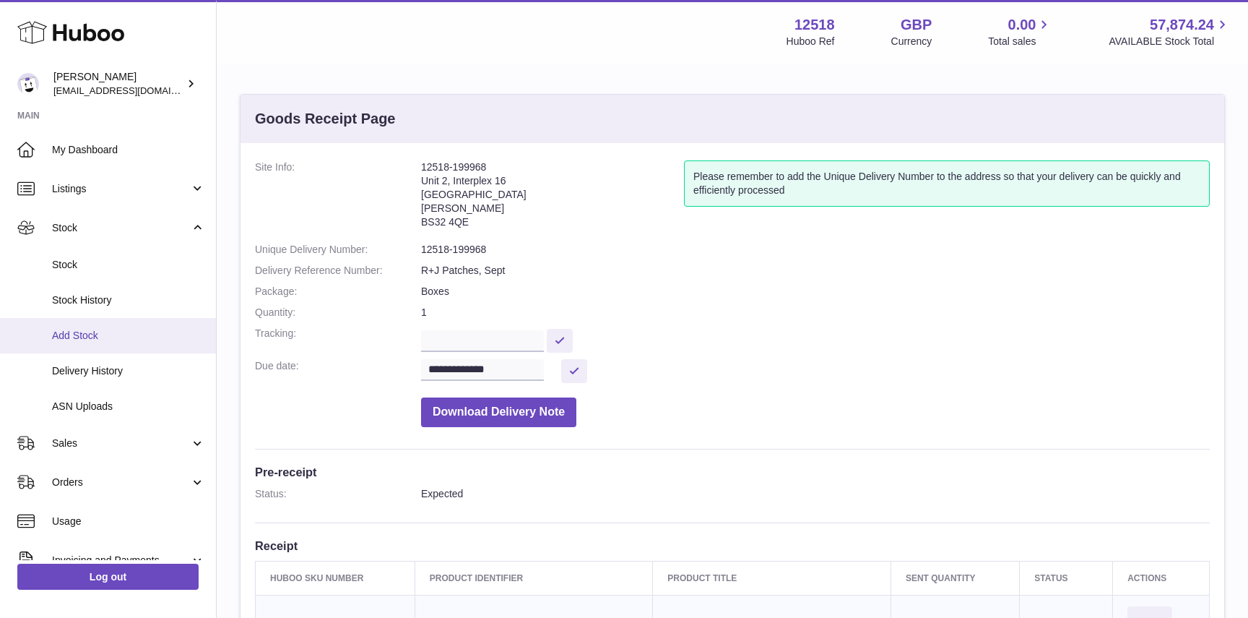
click at [100, 329] on span "Add Stock" at bounding box center [128, 336] width 153 height 14
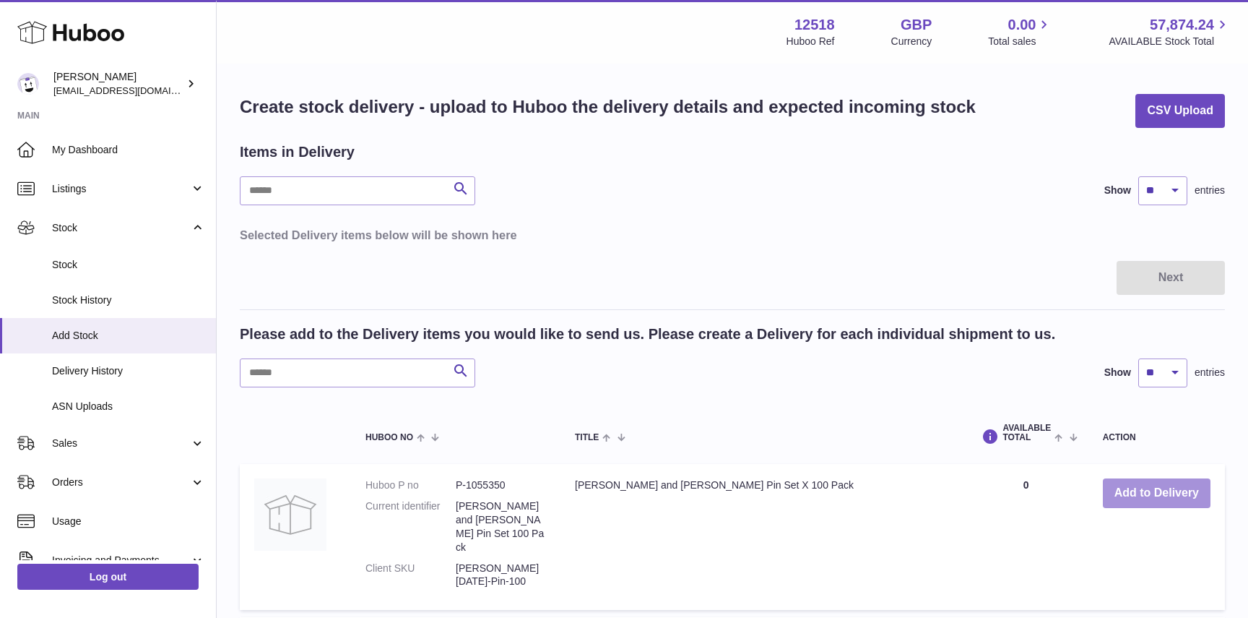
click at [1186, 502] on button "Add to Delivery" at bounding box center [1157, 493] width 108 height 30
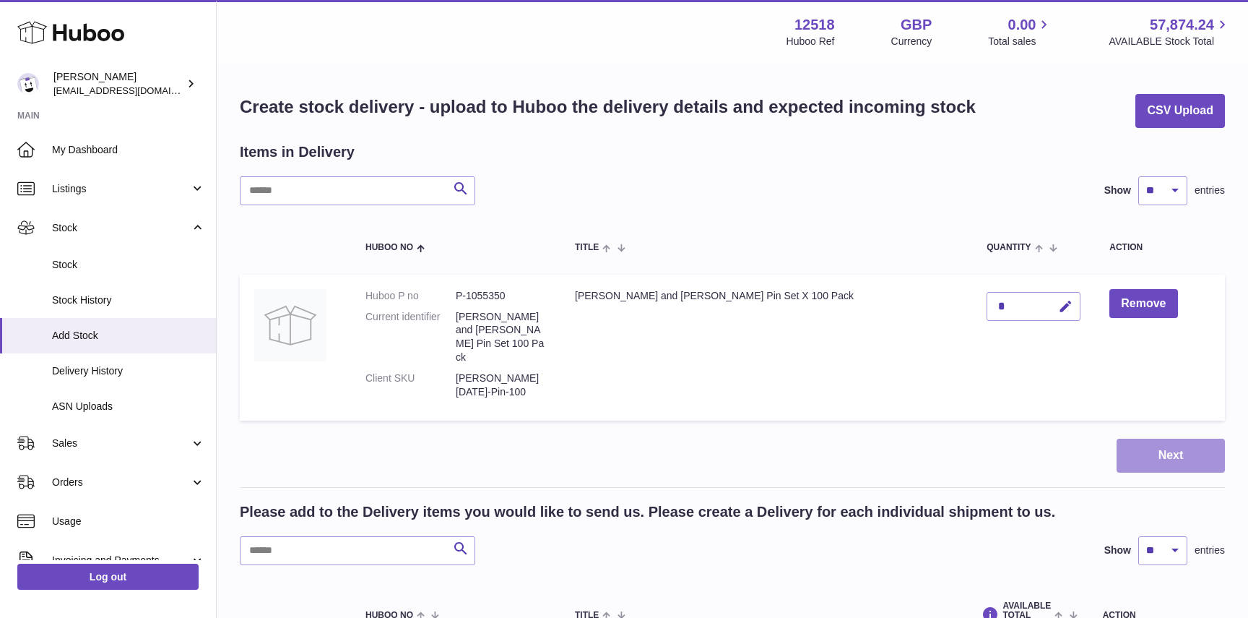
click at [1160, 439] on button "Next" at bounding box center [1171, 456] width 108 height 34
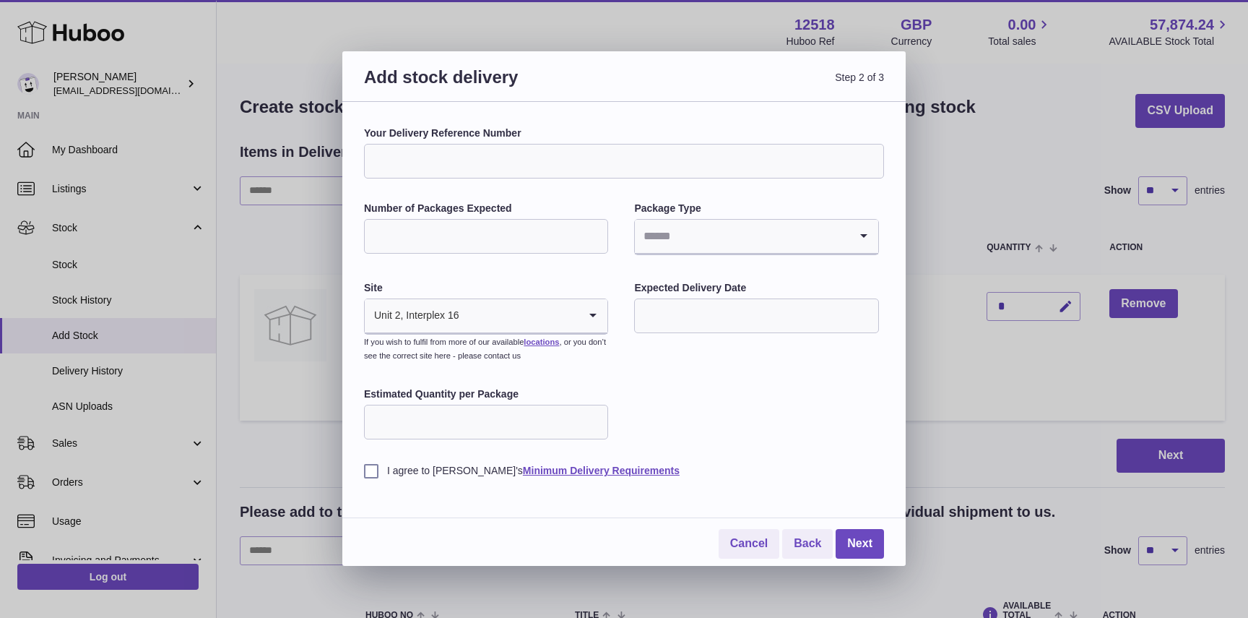
click at [528, 156] on input "Your Delivery Reference Number" at bounding box center [624, 161] width 520 height 35
type input "**********"
click at [517, 311] on input "Search for option" at bounding box center [519, 315] width 119 height 33
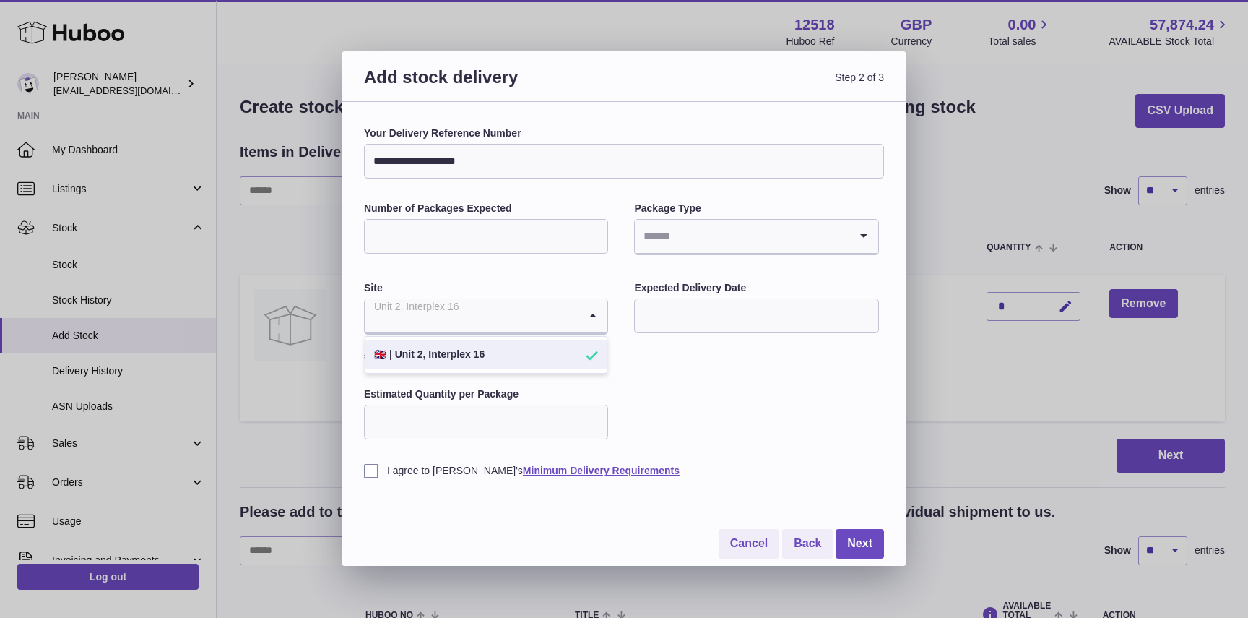
click at [593, 316] on icon "Search for option" at bounding box center [593, 315] width 29 height 33
click at [753, 539] on link "Cancel" at bounding box center [749, 544] width 61 height 30
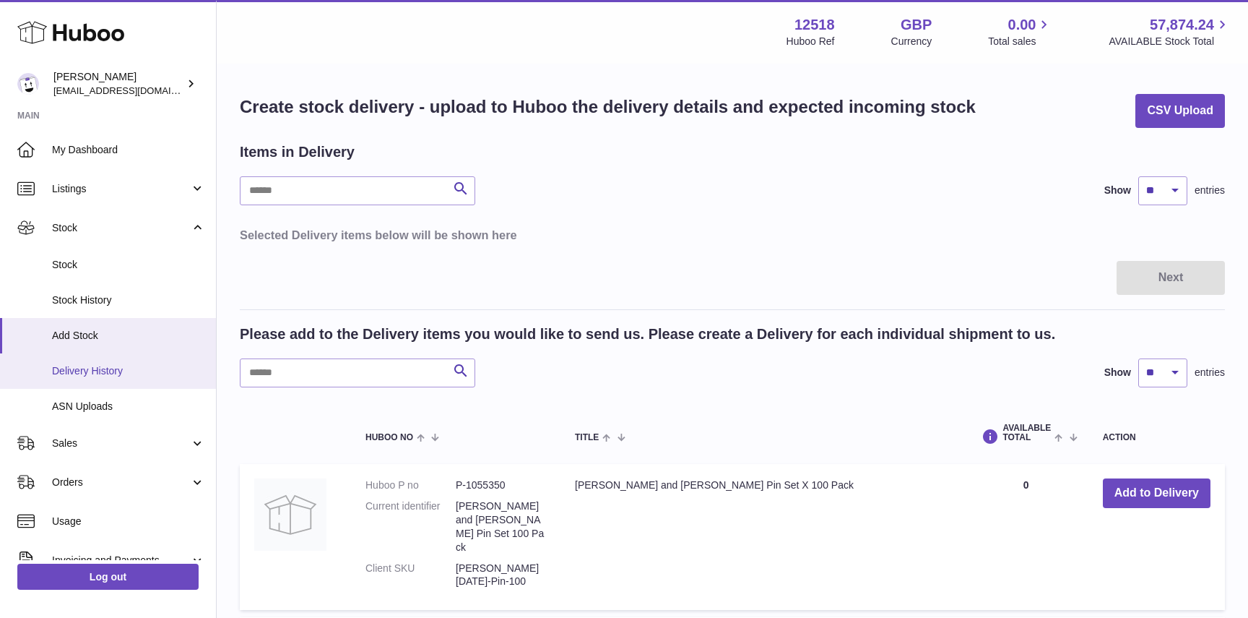
click at [89, 368] on span "Delivery History" at bounding box center [128, 371] width 153 height 14
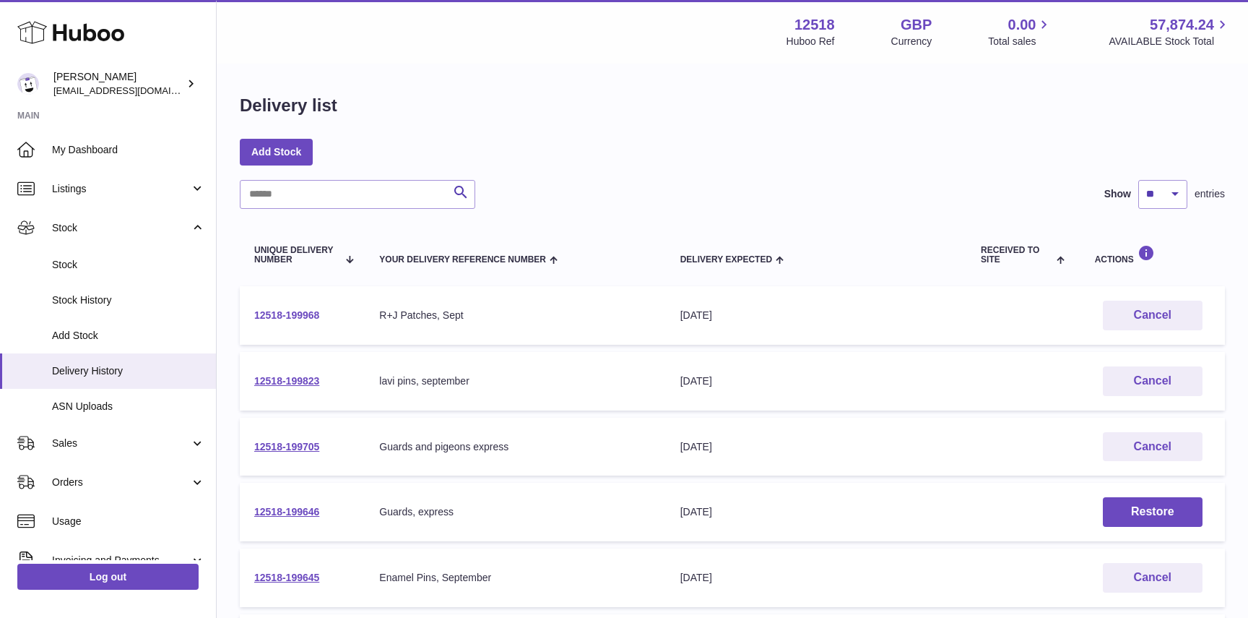
click at [282, 314] on link "12518-199968" at bounding box center [286, 315] width 65 height 12
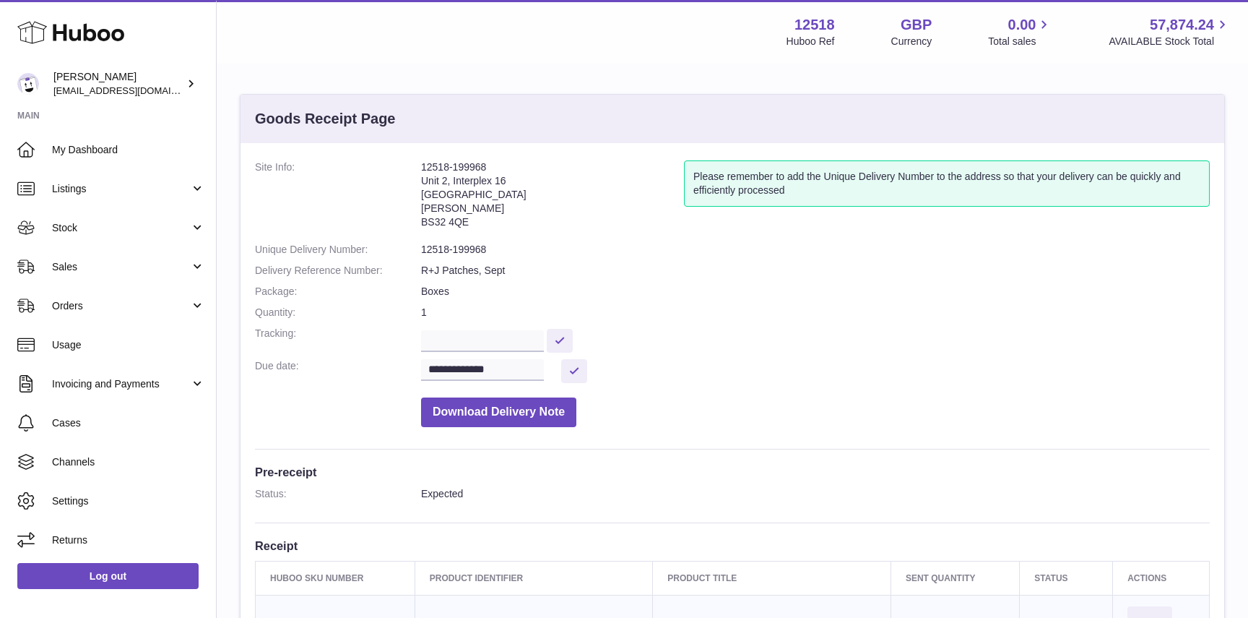
drag, startPoint x: 488, startPoint y: 225, endPoint x: 419, endPoint y: 170, distance: 88.5
click at [419, 170] on dl "**********" at bounding box center [732, 297] width 955 height 274
copy dl "12518-199968 Unit 2, Interplex 16 Ash Ridge Road Bradley Stoke BS32 4QE"
click at [72, 147] on span "My Dashboard" at bounding box center [128, 150] width 153 height 14
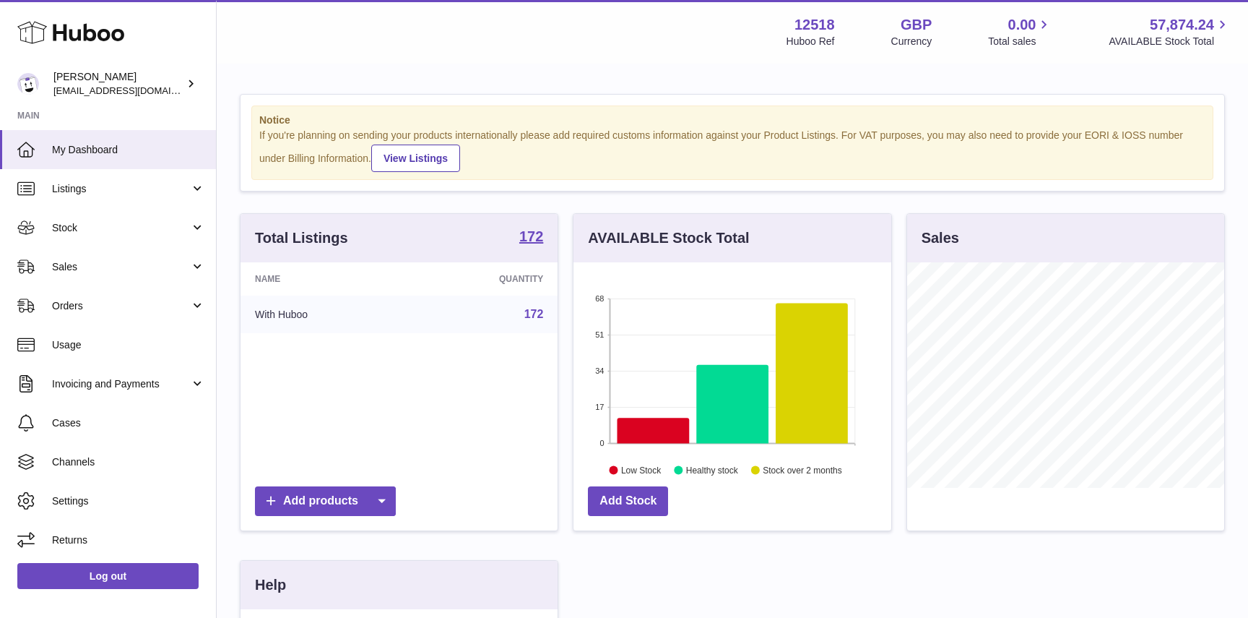
scroll to position [225, 317]
